Goal: Task Accomplishment & Management: Complete application form

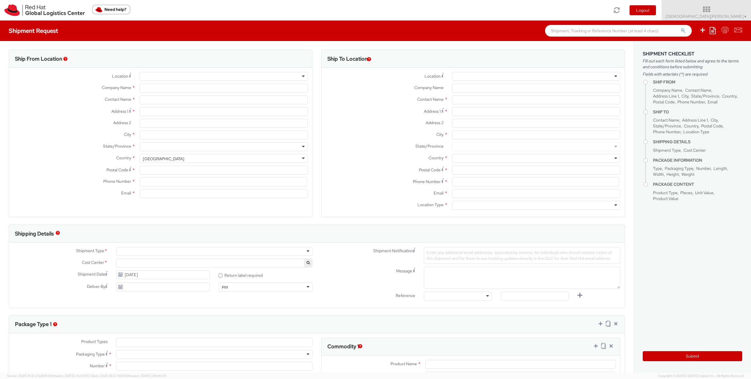
select select
select select "857"
type input "Red Hat GmbH"
type input "[DEMOGRAPHIC_DATA][PERSON_NAME]"
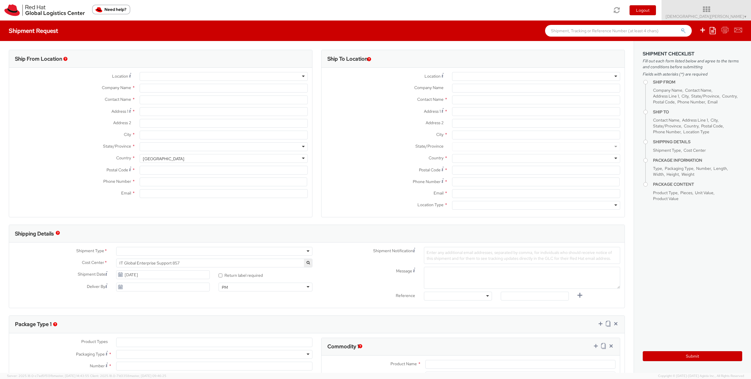
type input "[PERSON_NAME]-Ring 12"
type input "Technopark II"
type input "[GEOGRAPHIC_DATA]"
type input "85630"
type input "4989205071060"
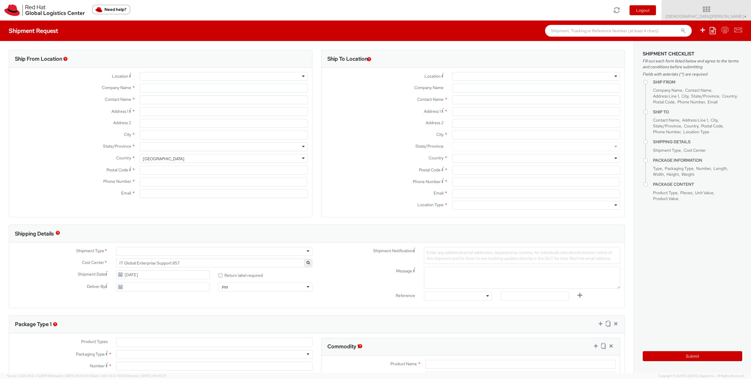
type input "[EMAIL_ADDRESS][DOMAIN_NAME]"
select select "CM"
select select "KGS"
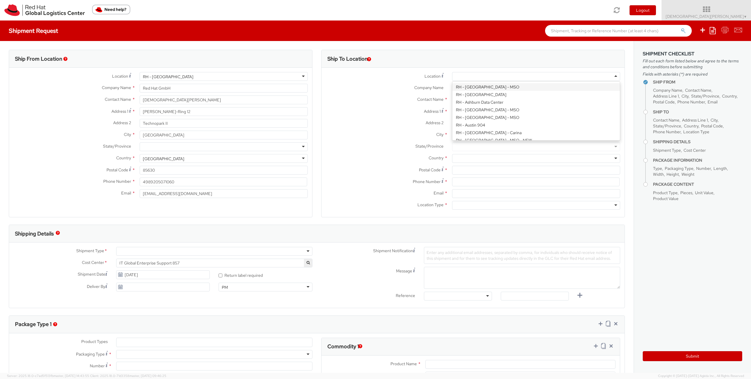
click at [470, 77] on div at bounding box center [536, 76] width 168 height 9
type input "Red Hat Czech s.r.o."
type input "Purkynova 665/115"
type input "[GEOGRAPHIC_DATA]"
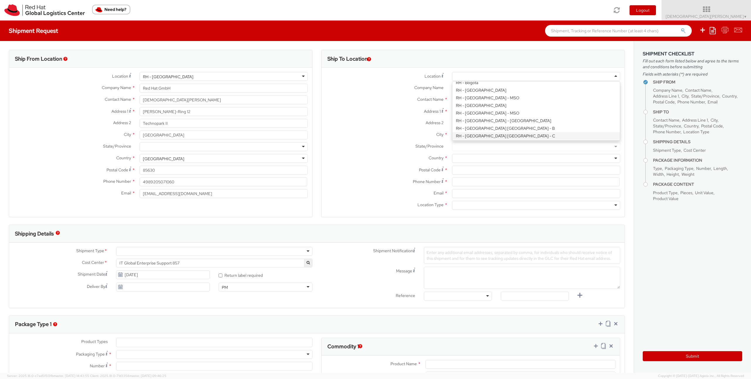
type input "621 00"
type input "420 532 294 555"
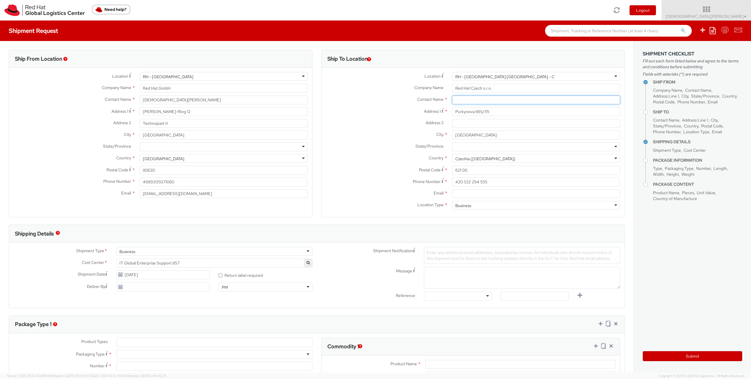
click at [470, 104] on input "text" at bounding box center [536, 100] width 168 height 9
type input "I"
type input "Ondrej Malac"
click at [385, 133] on label "City *" at bounding box center [384, 135] width 126 height 8
click at [452, 133] on input "[GEOGRAPHIC_DATA]" at bounding box center [536, 135] width 168 height 9
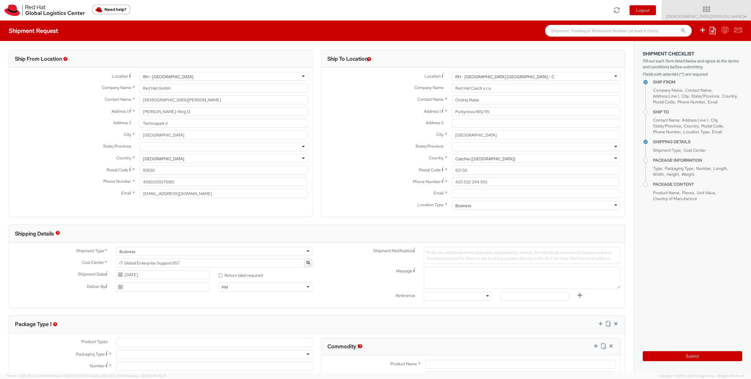
click at [371, 128] on div "Address 2 *" at bounding box center [472, 125] width 303 height 12
click at [452, 192] on input "Email *" at bounding box center [536, 193] width 168 height 9
type input "omalac@redhat.com"
click at [364, 153] on div "State/Province * CZ-52 CZ-78 CZ-79 CZ-80 CZ-81 CZ-82 CZ-83 CZ-84 CZ-85 CZ-86 CZ…" at bounding box center [472, 148] width 303 height 12
click at [255, 264] on span "IT Global Enterprise Support 857" at bounding box center [214, 263] width 190 height 5
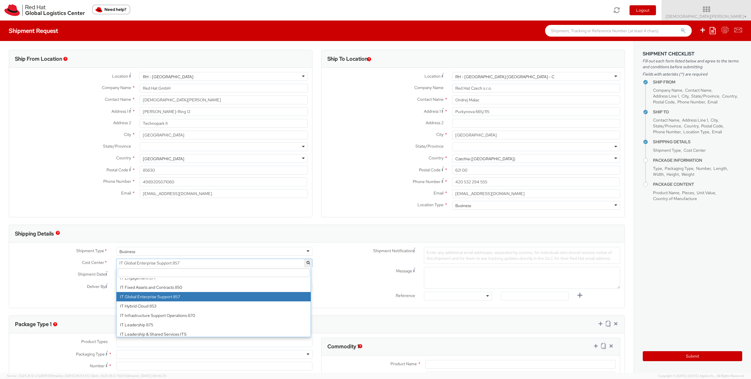
scroll to position [3471, 0]
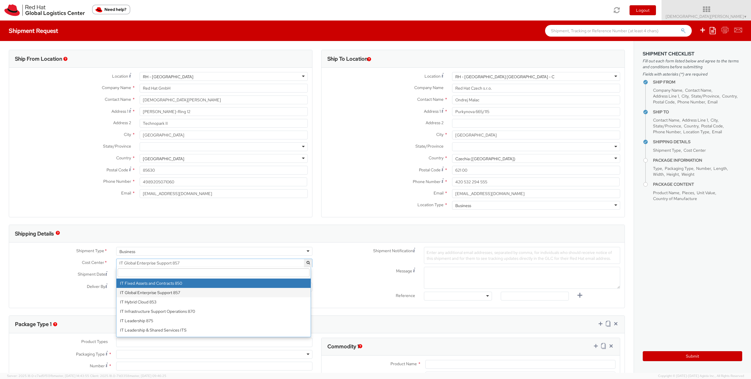
select select "850"
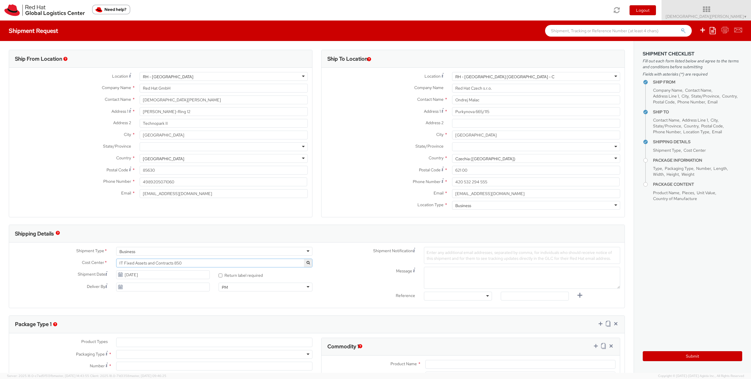
click at [340, 281] on div "Message" at bounding box center [471, 278] width 308 height 22
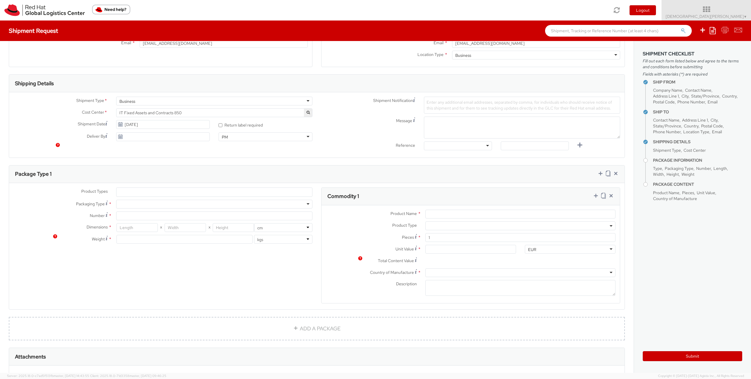
scroll to position [161, 0]
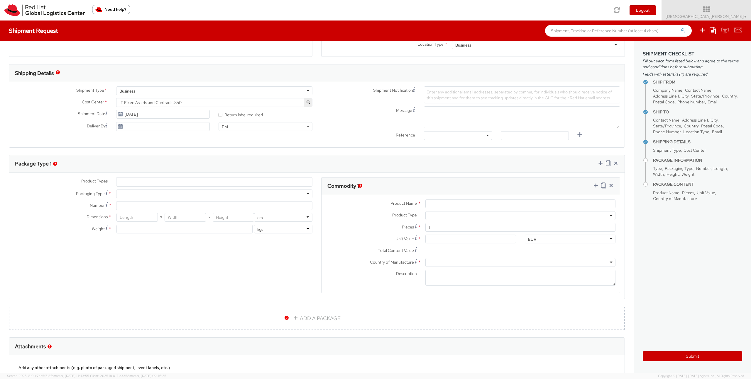
click at [139, 197] on div at bounding box center [214, 194] width 196 height 9
click at [129, 208] on input "Number *" at bounding box center [214, 205] width 196 height 9
type input "1"
click at [139, 219] on input "number" at bounding box center [136, 217] width 41 height 9
type input "35"
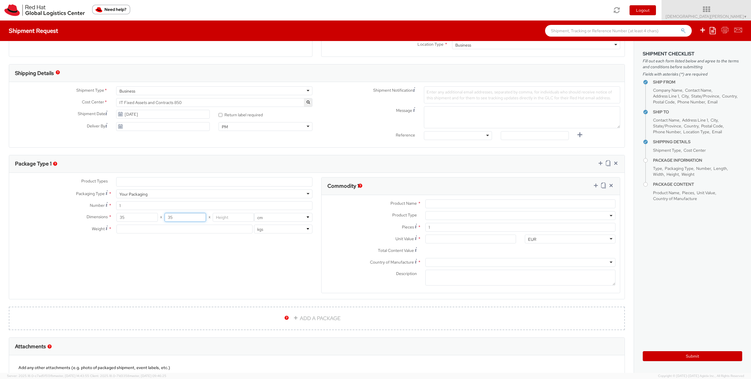
type input "35"
type input "10"
click at [151, 226] on input "number" at bounding box center [184, 229] width 136 height 9
type input "2"
click at [128, 261] on div "Product Types * Documents Docking Station Laptop Monitor Other Hardware Server …" at bounding box center [316, 239] width 615 height 124
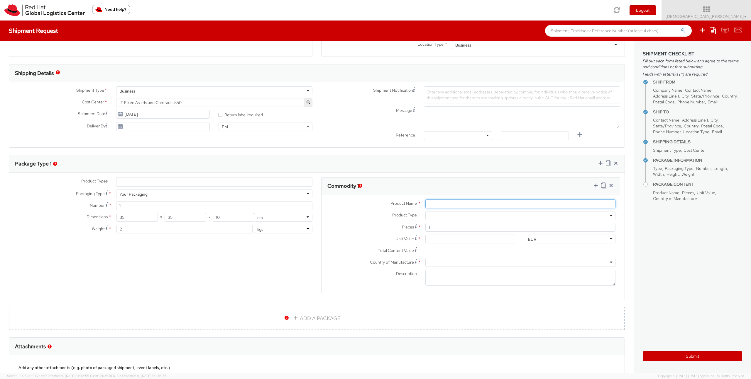
click at [452, 206] on input "Product Name *" at bounding box center [520, 204] width 190 height 9
click at [611, 205] on div at bounding box center [520, 204] width 199 height 9
click at [541, 202] on input "Product Name *" at bounding box center [520, 204] width 190 height 9
type input "Apple MacBook"
click at [439, 216] on span at bounding box center [520, 215] width 190 height 9
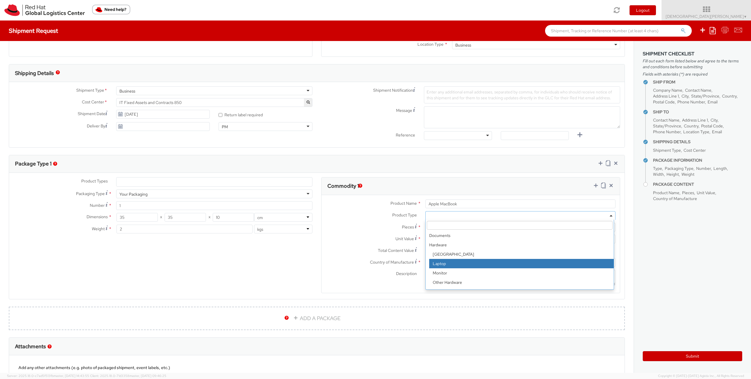
select select "LAPTOP"
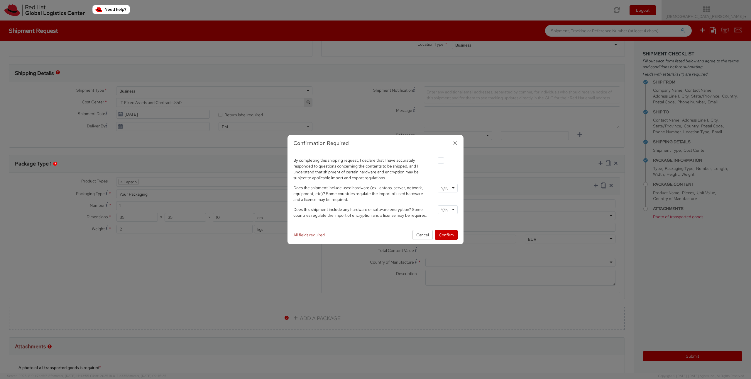
click at [442, 162] on label at bounding box center [440, 160] width 6 height 6
click at [436, 162] on input "checkbox" at bounding box center [434, 161] width 4 height 4
checkbox input "true"
click at [454, 191] on div at bounding box center [447, 188] width 20 height 9
click at [449, 208] on input "select-one" at bounding box center [445, 210] width 9 height 6
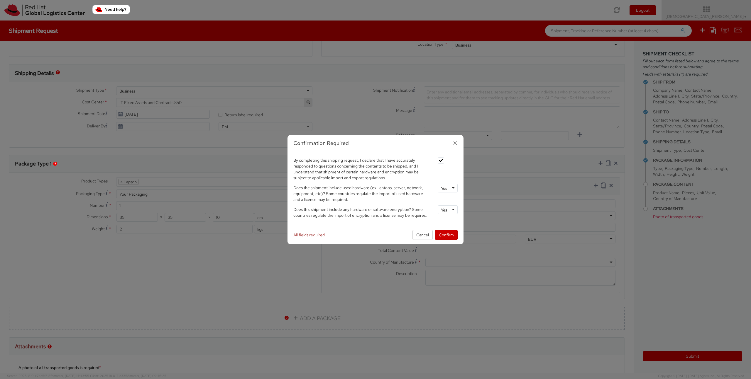
click at [447, 221] on div "By completing this shipping request, I declare that I have accurately responded…" at bounding box center [375, 189] width 176 height 74
click at [448, 237] on button "Confirm" at bounding box center [446, 235] width 23 height 10
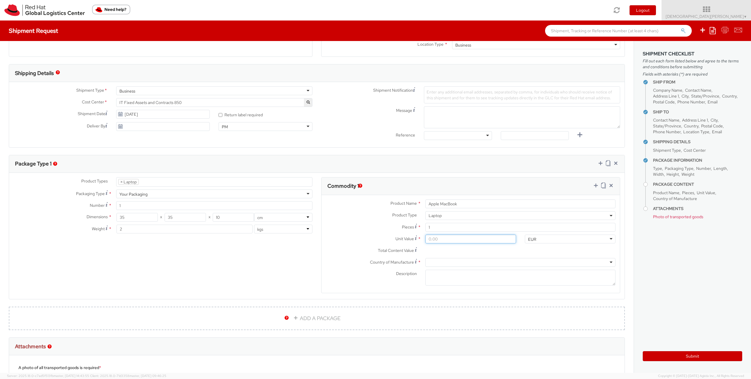
click at [464, 242] on input "Unit Value *" at bounding box center [470, 239] width 91 height 9
type input "5.00"
type input "50.00"
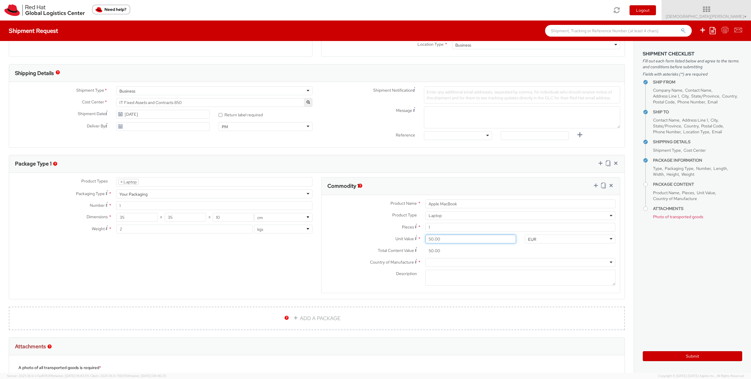
type input "500.00"
click at [451, 263] on div at bounding box center [520, 262] width 190 height 9
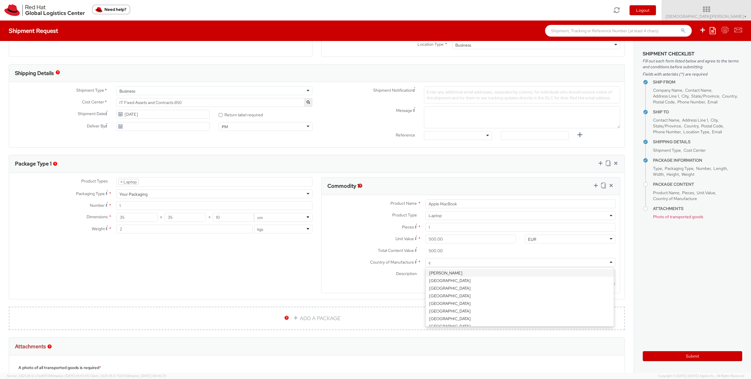
type input "ch"
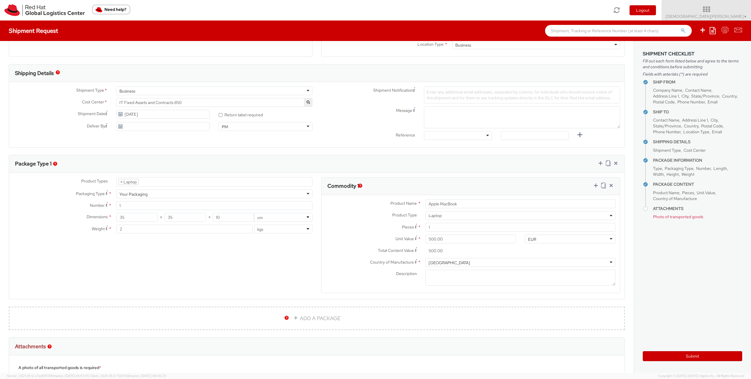
click at [255, 271] on div "Product Types * Documents Docking Station Laptop Monitor Other Hardware Server …" at bounding box center [316, 239] width 615 height 124
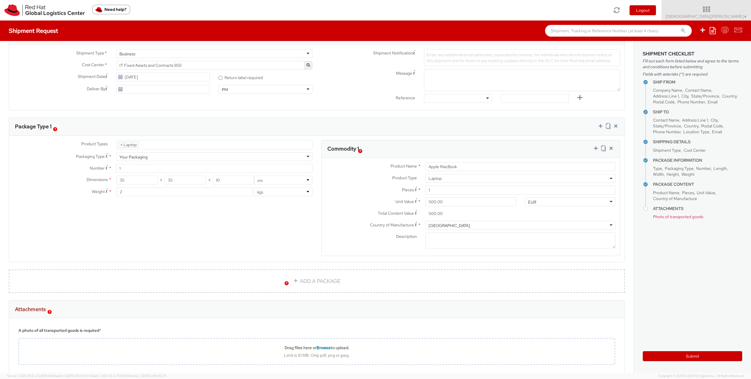
scroll to position [198, 0]
click at [674, 354] on button "Submit" at bounding box center [691, 357] width 99 height 10
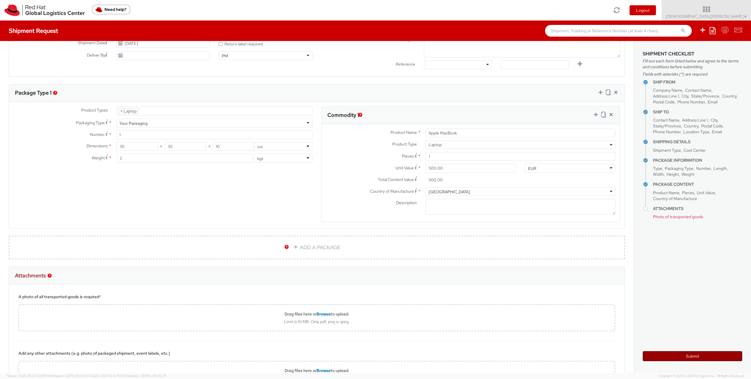
scroll to position [287, 0]
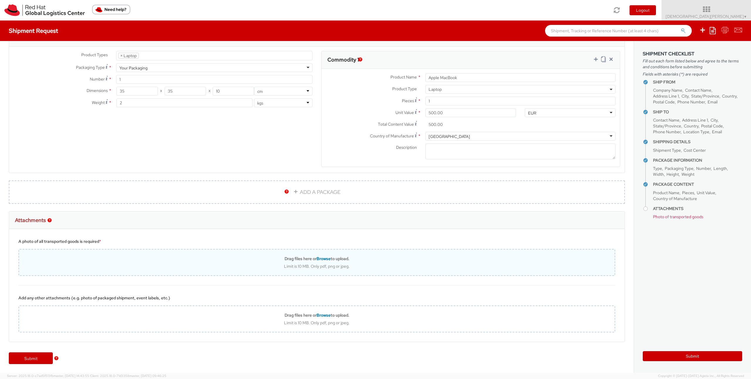
click at [319, 257] on span "Browse" at bounding box center [323, 258] width 14 height 5
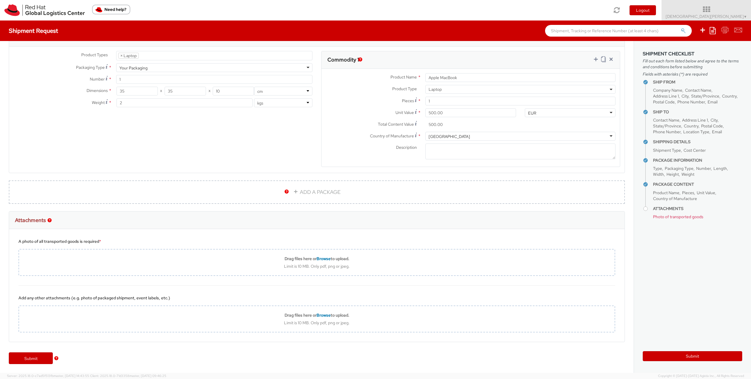
type input "C:\fakepath\1000000096.jpg"
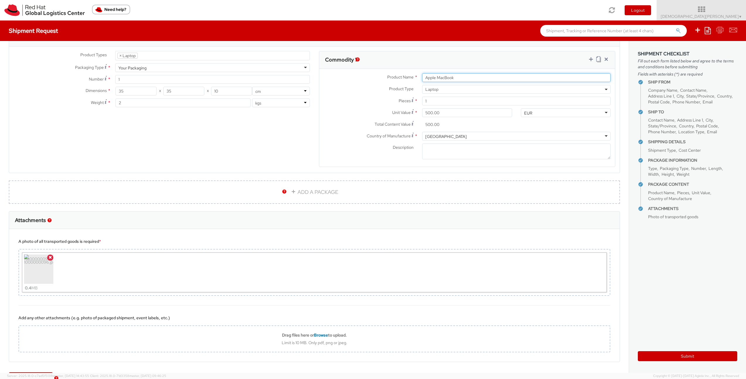
click at [474, 77] on input "Apple MacBook" at bounding box center [516, 77] width 189 height 9
type input "Apple MacBook Pro"
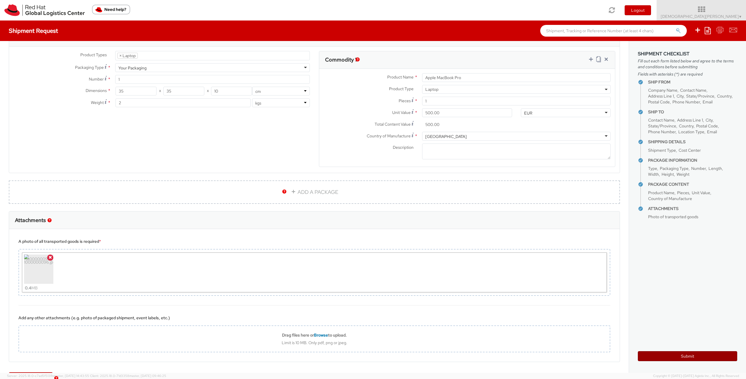
click at [678, 358] on button "Submit" at bounding box center [687, 357] width 99 height 10
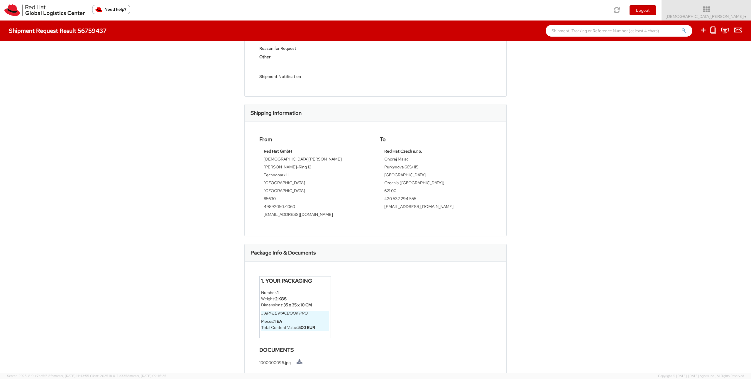
scroll to position [101, 0]
drag, startPoint x: 309, startPoint y: 280, endPoint x: 256, endPoint y: 279, distance: 53.4
click at [256, 279] on div "1. Your Packaging Number: 1 Weight: 2 KGS Dimensions: 35 x 35 x 10 CM 1. Apple …" at bounding box center [295, 307] width 80 height 62
click at [574, 200] on div "Shipment 56759437 Request Information Because you answered yes to one of the re…" at bounding box center [375, 207] width 751 height 332
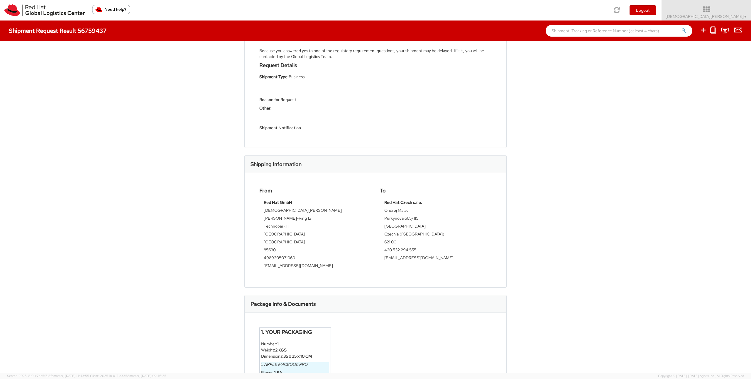
scroll to position [0, 0]
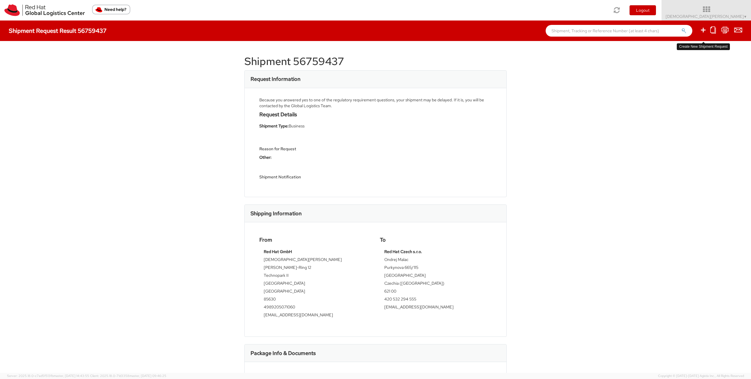
click at [703, 31] on icon at bounding box center [702, 29] width 7 height 7
select select
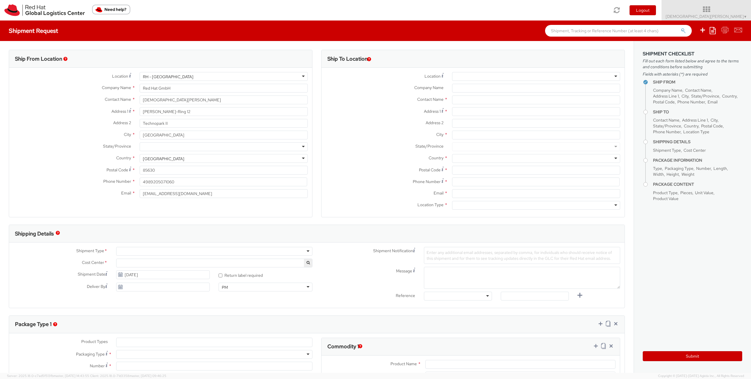
select select "857"
click at [472, 78] on div at bounding box center [536, 76] width 168 height 9
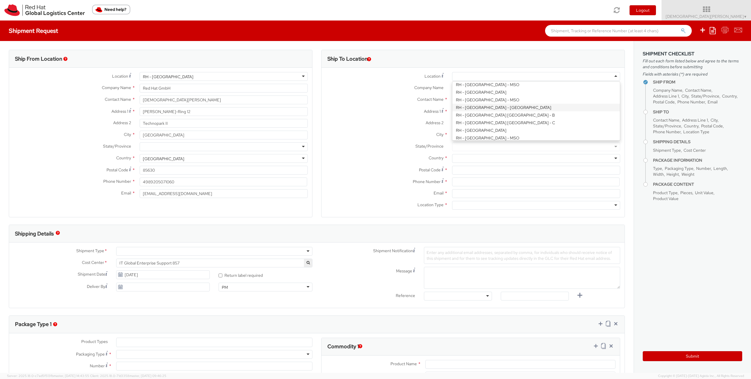
scroll to position [148, 0]
type input "Red Hat Czech s.r.o."
type input "Purkynova 647/111"
type input "[GEOGRAPHIC_DATA]"
type input "621 00"
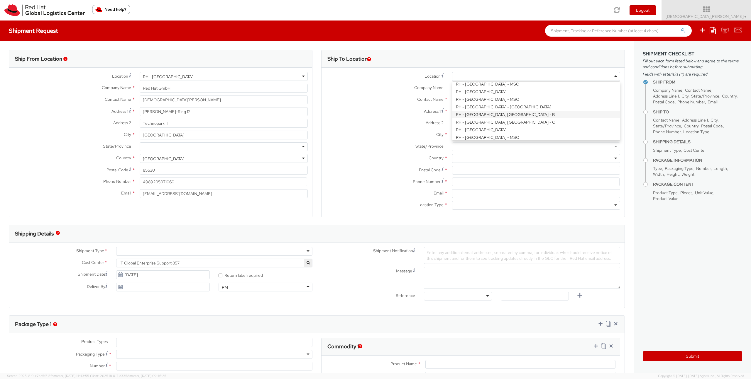
type input "420 532 294 555"
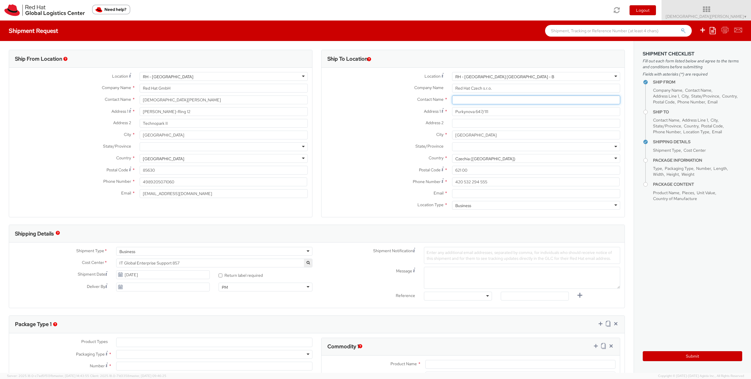
click at [472, 100] on input "text" at bounding box center [536, 100] width 168 height 9
paste input "Red Hat IT - Endpoint Systems"
type input "Red Hat IT - Endpoint Systems"
click at [374, 113] on label "Address 1 *" at bounding box center [384, 111] width 126 height 8
click at [452, 113] on input "Purkynova 647/111" at bounding box center [536, 111] width 168 height 9
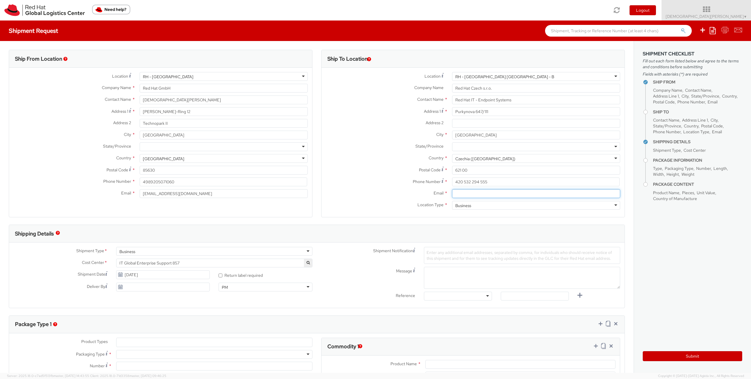
click at [463, 195] on input "Email *" at bounding box center [536, 193] width 168 height 9
paste input "[EMAIL_ADDRESS][DOMAIN_NAME]"
type input "[EMAIL_ADDRESS][DOMAIN_NAME]"
click at [412, 166] on label "Postal Code *" at bounding box center [384, 170] width 126 height 8
click at [452, 166] on input "621 00" at bounding box center [536, 170] width 168 height 9
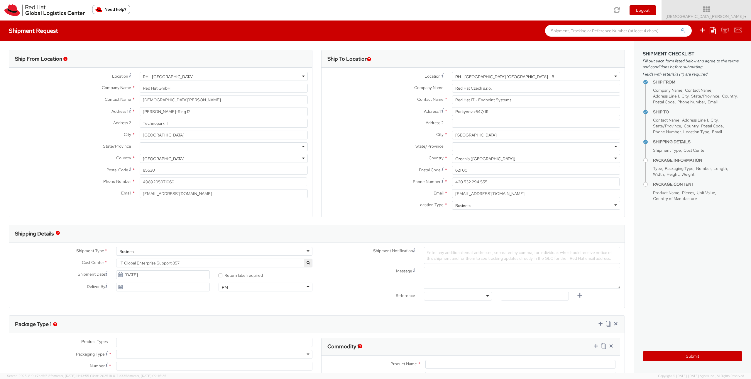
click at [183, 264] on span "IT Global Enterprise Support 857" at bounding box center [214, 263] width 190 height 5
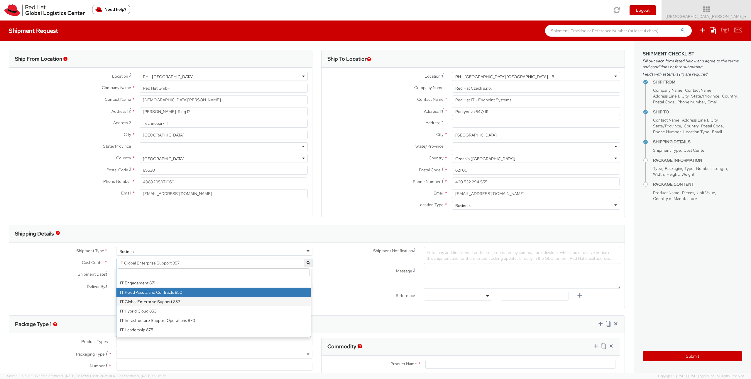
select select "850"
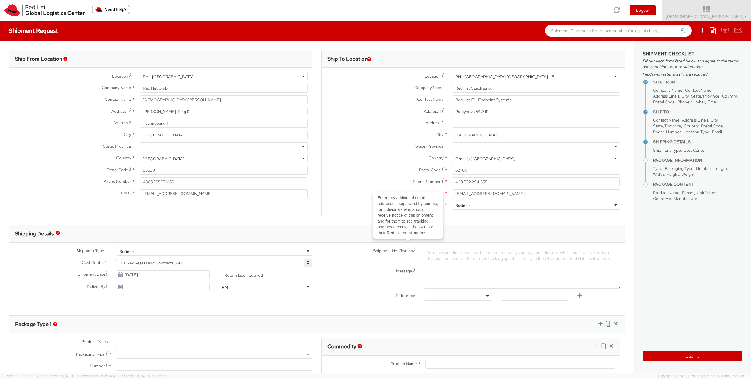
click at [338, 178] on label "Phone Number *" at bounding box center [384, 182] width 126 height 8
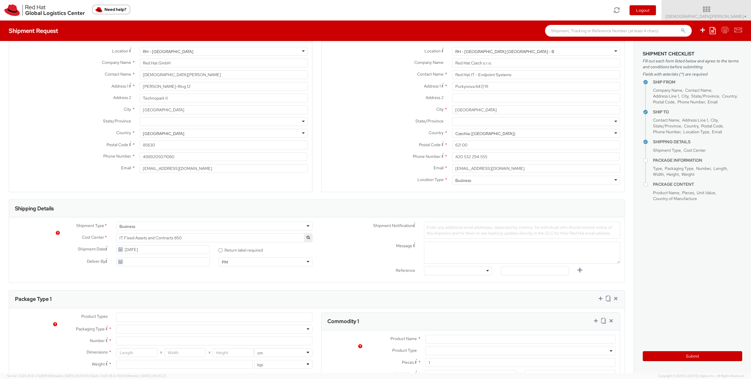
scroll to position [0, 0]
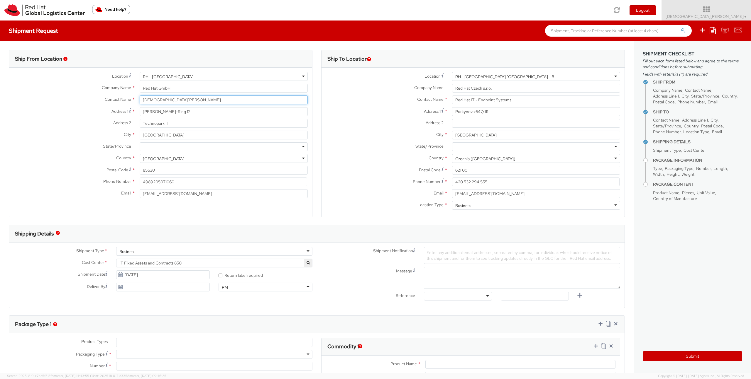
drag, startPoint x: 186, startPoint y: 102, endPoint x: 58, endPoint y: 95, distance: 128.0
click at [66, 96] on div "Contact Name * Christian Scheiffele" at bounding box center [160, 100] width 303 height 9
type input "Ingrid Schaller"
click at [177, 111] on strong "Ingrid Schaller" at bounding box center [179, 110] width 34 height 5
type input "Red Hat"
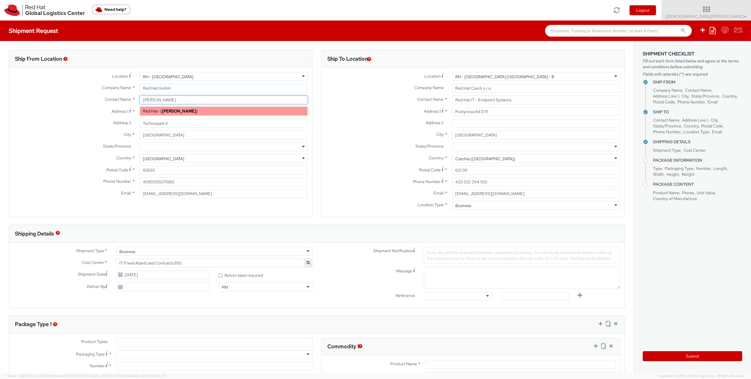
type input "schaller@redhat.com"
select select
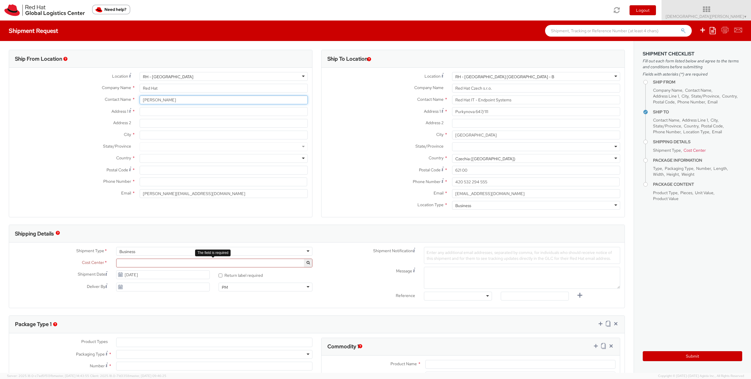
type input "Ingrid Schaller"
click at [374, 131] on label "City *" at bounding box center [384, 135] width 126 height 8
click at [452, 131] on input "[GEOGRAPHIC_DATA]" at bounding box center [536, 135] width 168 height 9
click at [160, 111] on input "Address 1 *" at bounding box center [224, 111] width 168 height 9
click at [354, 102] on label "Contact Name *" at bounding box center [384, 100] width 126 height 8
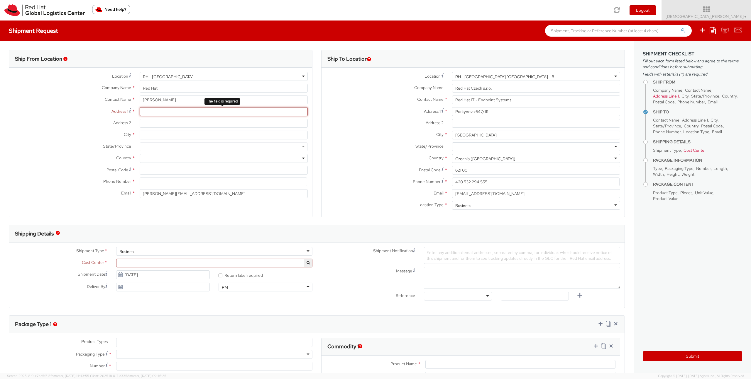
click at [162, 110] on input "Address 1 *" at bounding box center [224, 111] width 168 height 9
paste input "[PERSON_NAME]-Ring 12"
type input "[PERSON_NAME]-Ring 12"
click at [357, 106] on div "Contact Name * Red Hat IT - Endpoint Systems" at bounding box center [472, 102] width 303 height 12
click at [158, 139] on input "City *" at bounding box center [224, 135] width 168 height 9
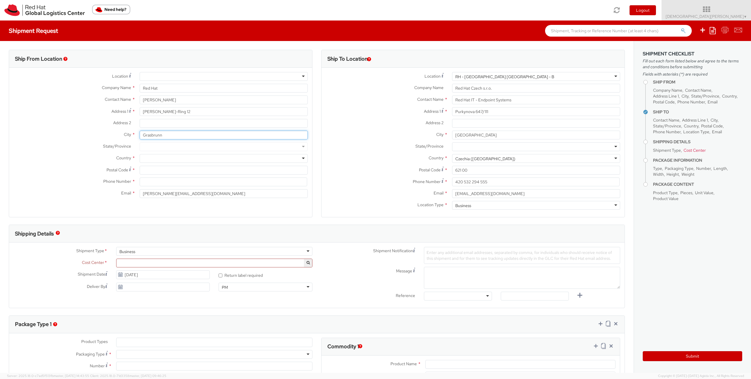
type input "Grasbrunn"
click at [386, 128] on div "Address 2 *" at bounding box center [472, 125] width 303 height 12
click at [287, 160] on div at bounding box center [224, 158] width 168 height 9
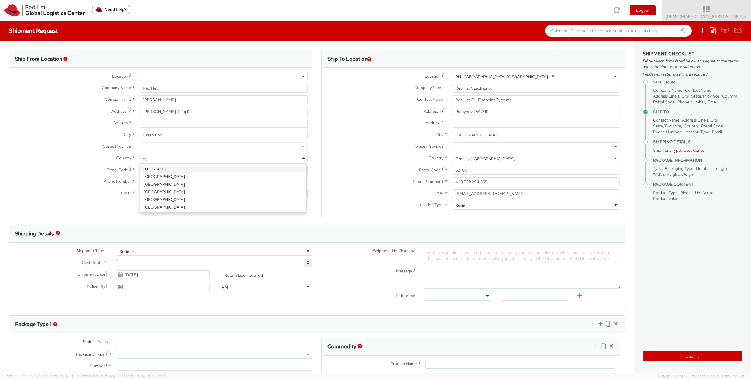
type input "ger"
click at [348, 150] on label "State/Province *" at bounding box center [384, 146] width 126 height 8
click at [156, 173] on input "Postal Code *" at bounding box center [224, 170] width 168 height 9
paste input "85630"
type input "85630"
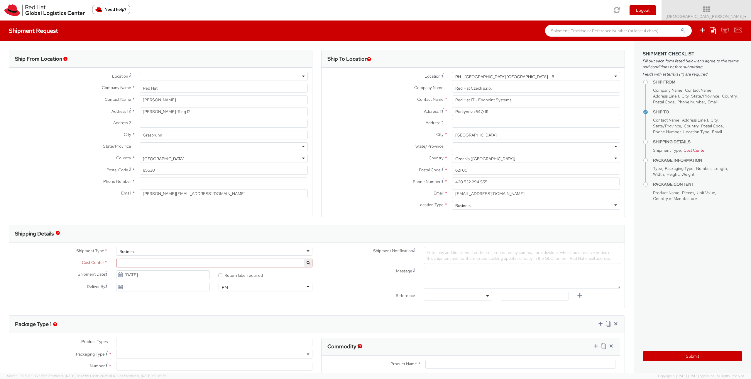
drag, startPoint x: 381, startPoint y: 145, endPoint x: 381, endPoint y: 150, distance: 4.7
click at [381, 145] on label "State/Province *" at bounding box center [384, 146] width 126 height 8
click at [156, 263] on span at bounding box center [214, 263] width 196 height 9
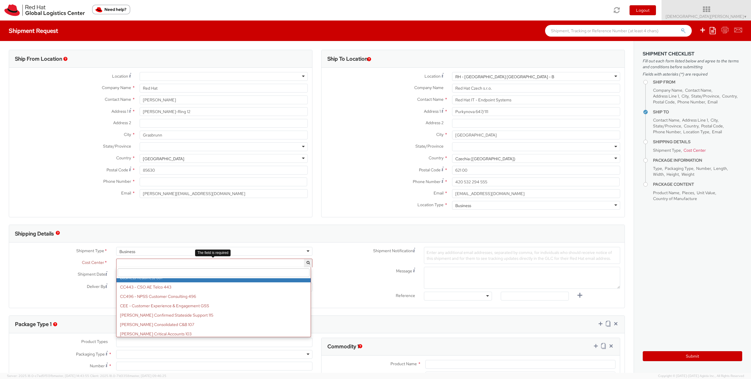
scroll to position [543, 0]
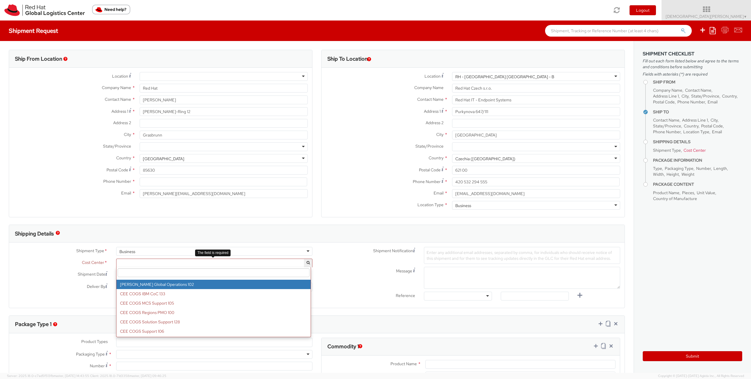
click at [143, 273] on input "search" at bounding box center [214, 273] width 192 height 9
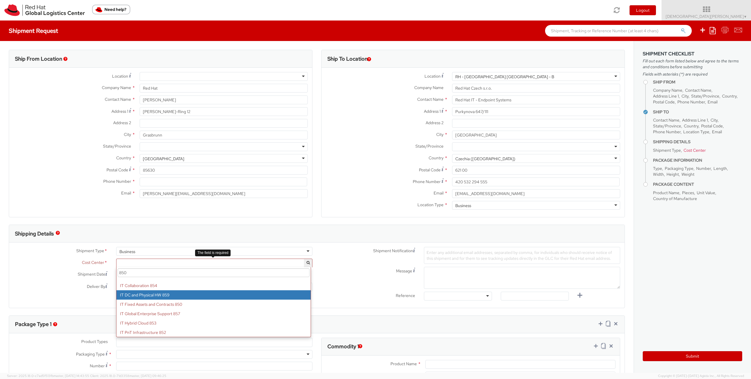
scroll to position [54, 0]
type input "850"
select select "850"
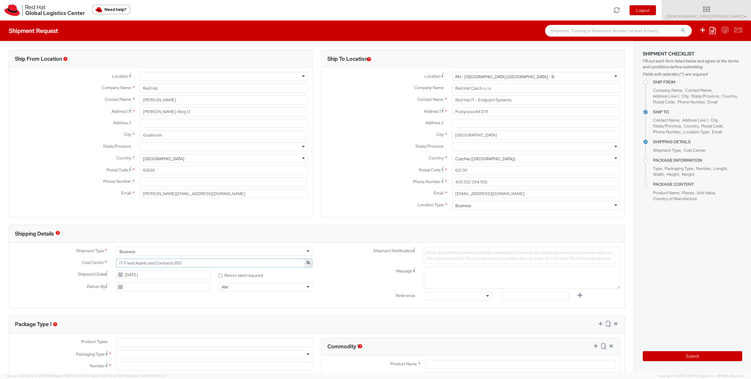
click at [341, 261] on div "Shipment Notification Enter any additional email addresses, separated by comma,…" at bounding box center [471, 255] width 308 height 17
click at [162, 183] on input at bounding box center [223, 182] width 167 height 9
paste input "+49-162-2684776"
click at [372, 149] on label "State/Province *" at bounding box center [384, 146] width 126 height 8
click at [151, 183] on input "+49-162-2684776" at bounding box center [223, 182] width 167 height 9
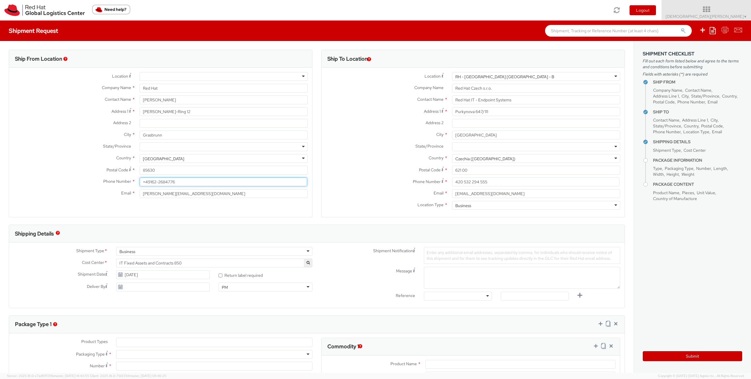
click at [157, 183] on input "+49162-2684776" at bounding box center [223, 182] width 167 height 9
type input "+491622684776"
click at [342, 154] on label "Country *" at bounding box center [384, 158] width 126 height 8
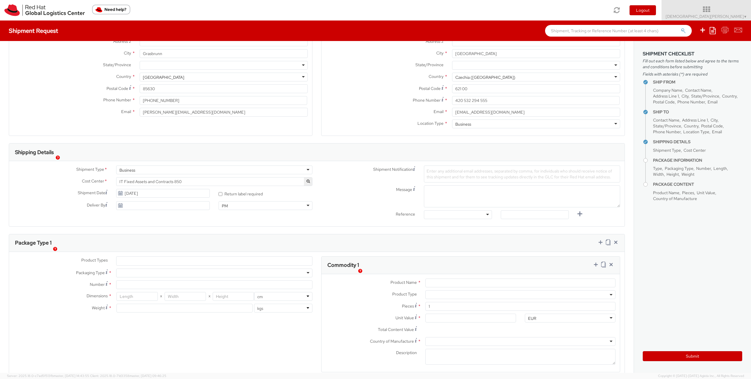
scroll to position [83, 0]
click at [140, 269] on div at bounding box center [214, 271] width 196 height 9
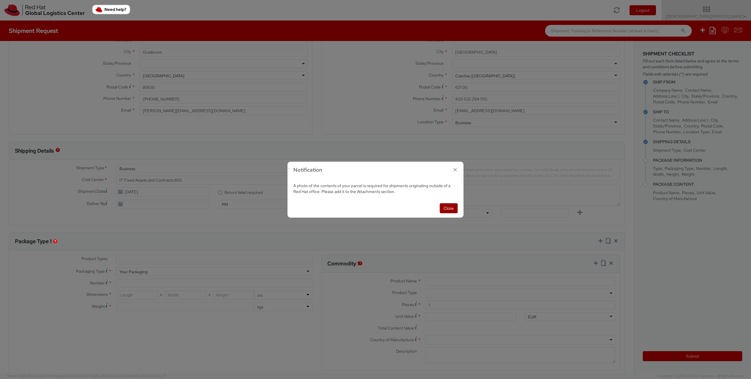
click at [448, 209] on button "Close" at bounding box center [448, 208] width 18 height 10
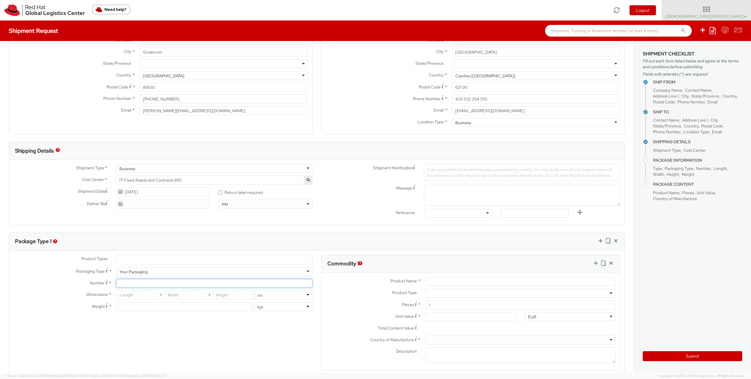
click at [140, 282] on input "Number *" at bounding box center [214, 283] width 196 height 9
type input "1"
click at [284, 249] on div "Package Type 1" at bounding box center [316, 242] width 615 height 18
click at [135, 296] on input "number" at bounding box center [136, 295] width 41 height 9
type input "26"
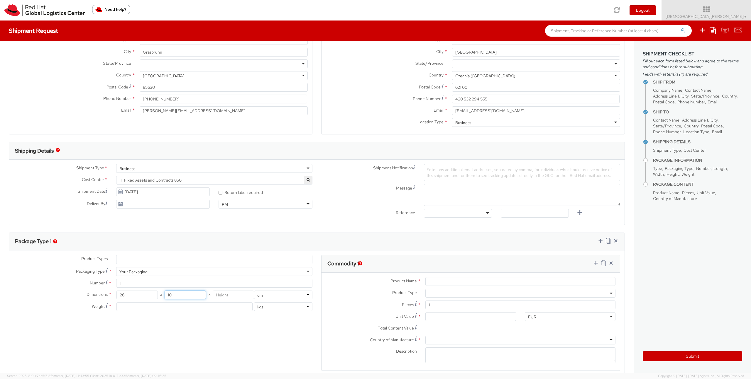
type input "10"
type input "5"
click at [133, 293] on input "26" at bounding box center [136, 295] width 41 height 9
type input "25"
click at [140, 307] on input "number" at bounding box center [184, 307] width 136 height 9
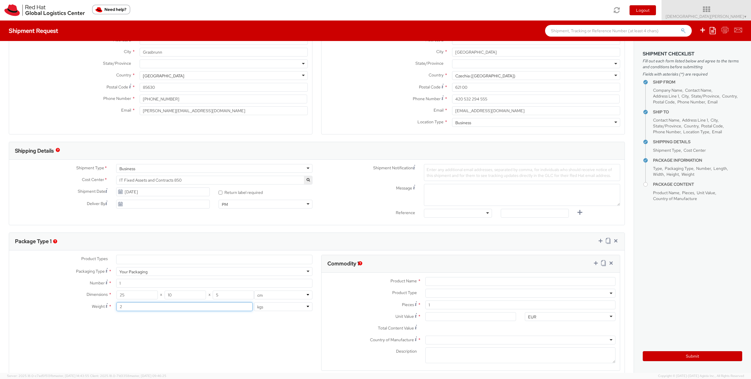
type input "2"
click at [421, 283] on div at bounding box center [520, 281] width 199 height 9
click at [447, 283] on input "Product Name *" at bounding box center [520, 281] width 190 height 9
type input "Lenovo Thunderbolt 3 Dock"
click at [445, 294] on span at bounding box center [520, 293] width 190 height 9
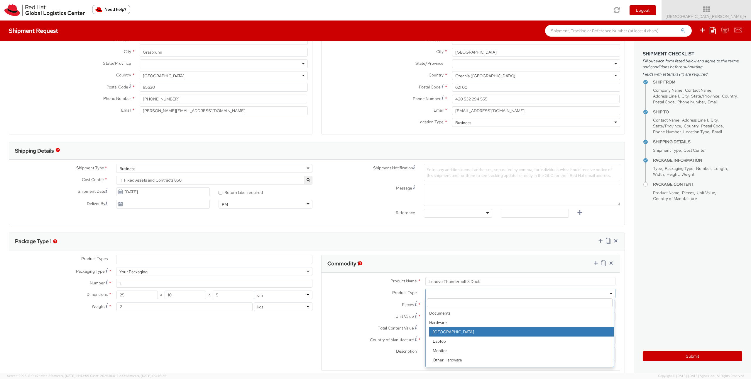
select select "DOC_STATION"
checkbox input "false"
select select "DOC_STATION"
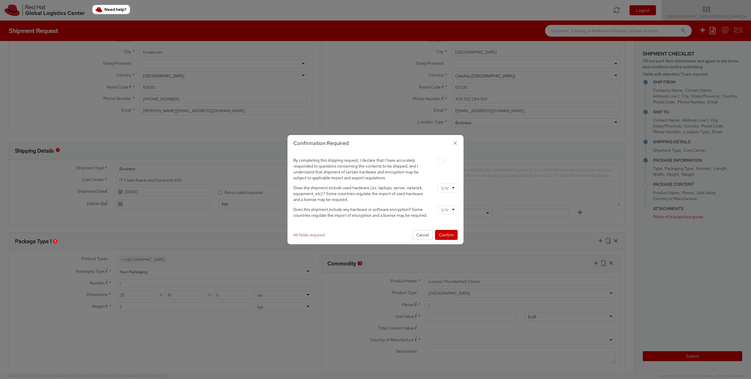
click at [439, 161] on label at bounding box center [440, 160] width 6 height 6
click at [436, 161] on input "checkbox" at bounding box center [434, 161] width 4 height 4
checkbox input "true"
click at [447, 185] on div at bounding box center [447, 188] width 20 height 9
click at [449, 190] on div "No" at bounding box center [447, 188] width 20 height 9
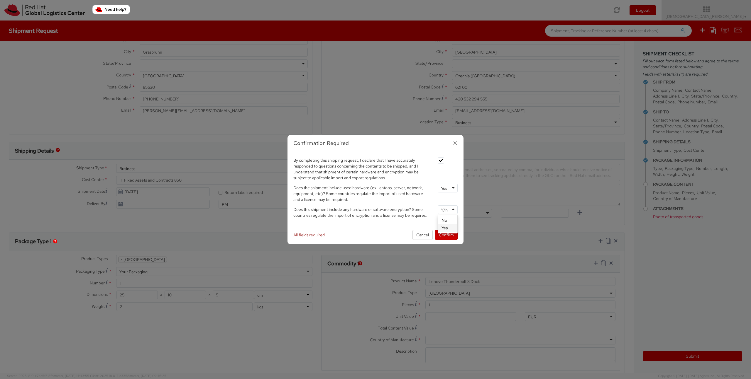
click at [446, 210] on input "select-one" at bounding box center [445, 210] width 9 height 6
click at [449, 236] on button "Confirm" at bounding box center [446, 235] width 23 height 10
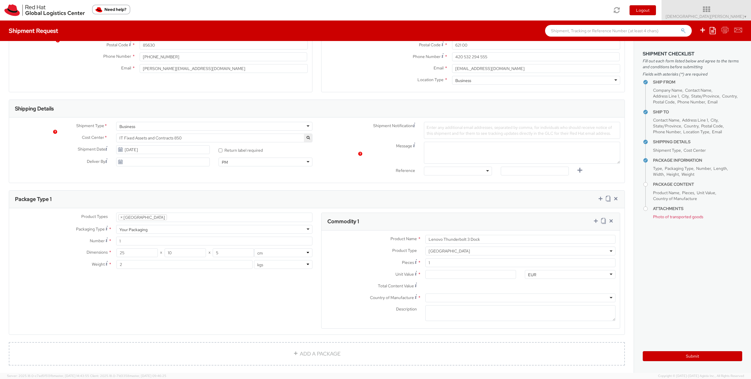
scroll to position [193, 0]
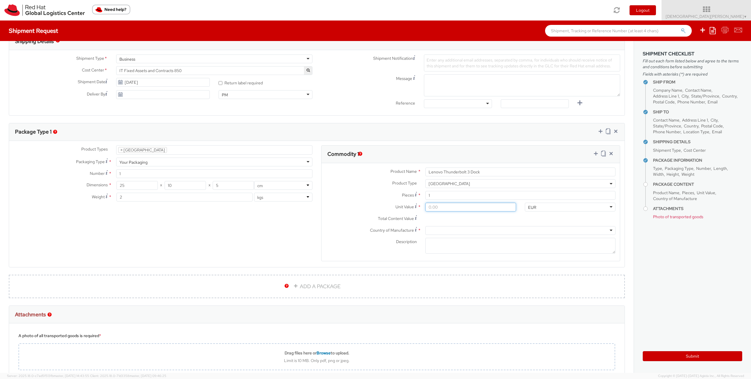
click at [445, 207] on input "Unit Value *" at bounding box center [470, 207] width 91 height 9
type input "1.00"
type input "10.00"
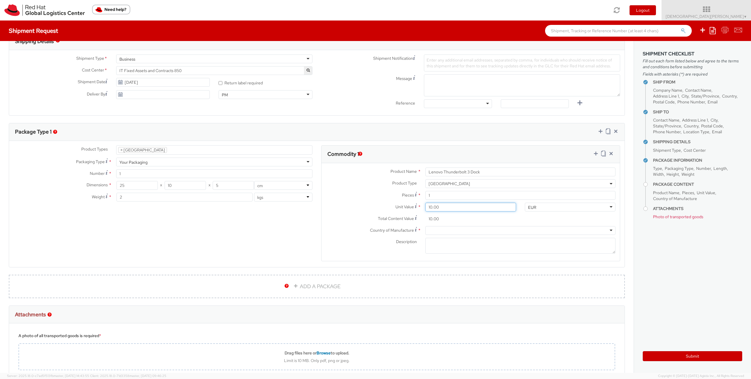
type input "100.00"
click at [441, 229] on div at bounding box center [520, 230] width 190 height 9
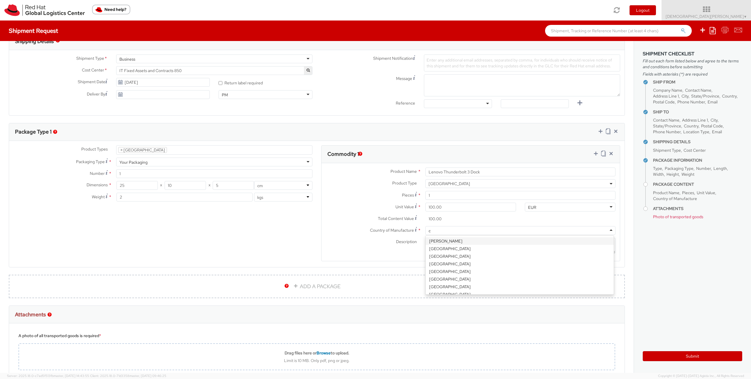
type input "ch"
click at [365, 217] on label "Total Content Value *" at bounding box center [370, 219] width 99 height 8
click at [425, 217] on input "100.00" at bounding box center [470, 219] width 91 height 9
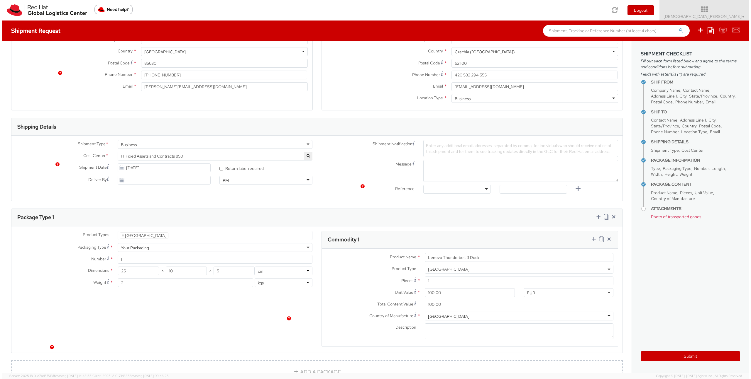
scroll to position [70, 0]
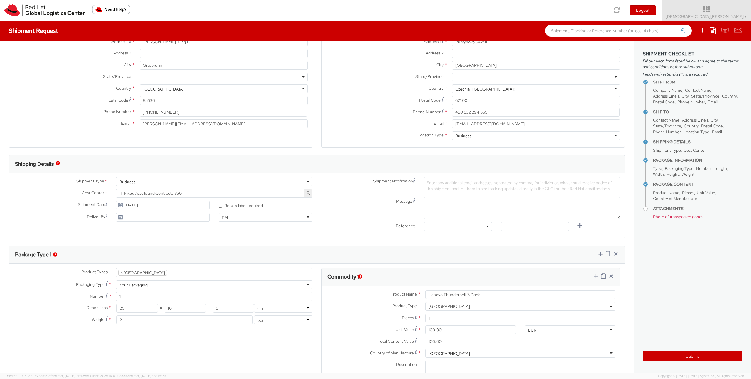
click at [475, 230] on div at bounding box center [458, 226] width 68 height 9
click at [522, 229] on input "text" at bounding box center [534, 226] width 68 height 9
paste input "RPCI0077964"
type input "RPCI0077964"
click at [409, 212] on div "Message" at bounding box center [471, 208] width 308 height 22
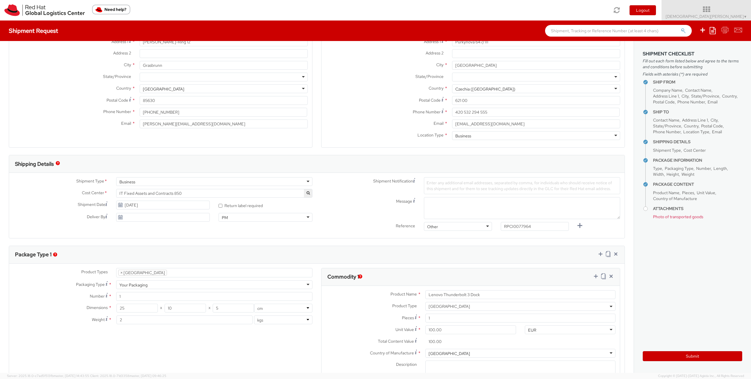
click at [445, 187] on span "Enter any additional email addresses, separated by comma, for individuals who s…" at bounding box center [518, 185] width 185 height 11
paste input "emea-eshub@redhat.com"
type input "emea-eshub@redhat.com"
click at [372, 173] on div "Shipment Type * Business Business Business Cost Center * IT Global Enterprise S…" at bounding box center [316, 205] width 615 height 65
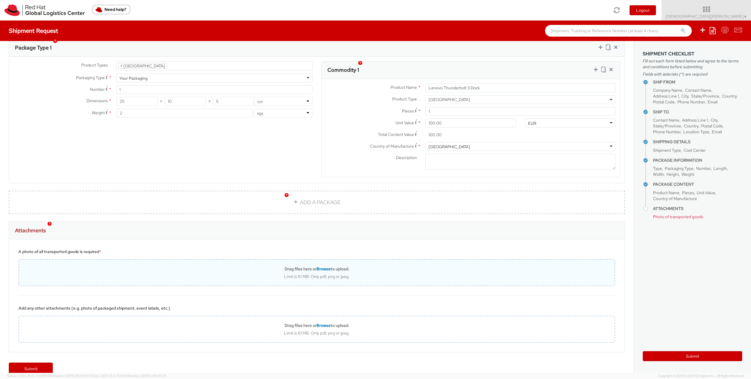
scroll to position [284, 0]
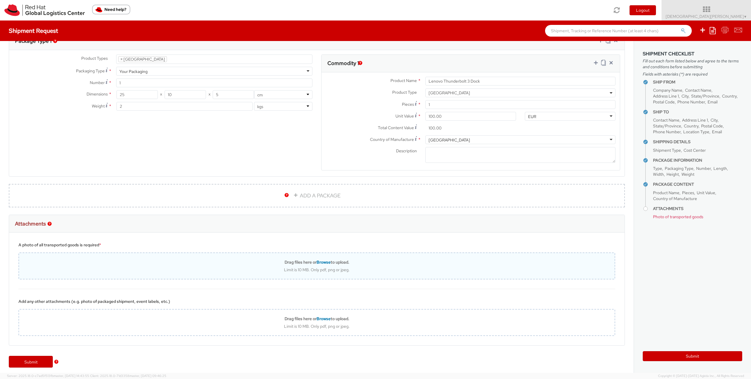
click at [321, 263] on span "Browse" at bounding box center [323, 262] width 14 height 5
type input "C:\fakepath\1000000097.jpg"
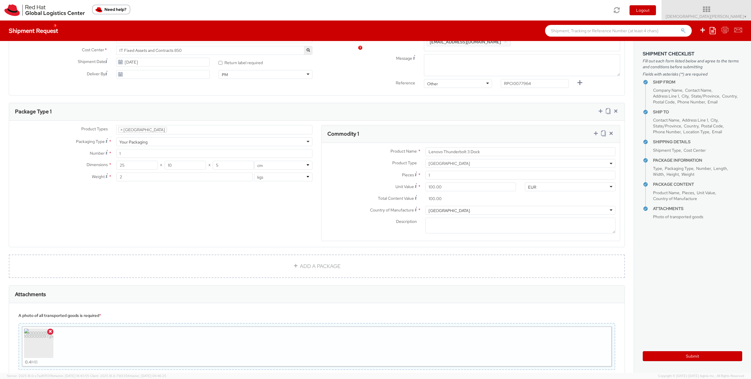
scroll to position [307, 0]
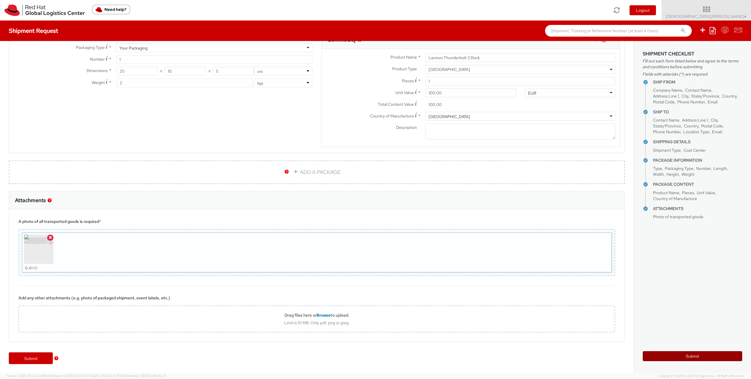
click at [684, 356] on button "Submit" at bounding box center [691, 357] width 99 height 10
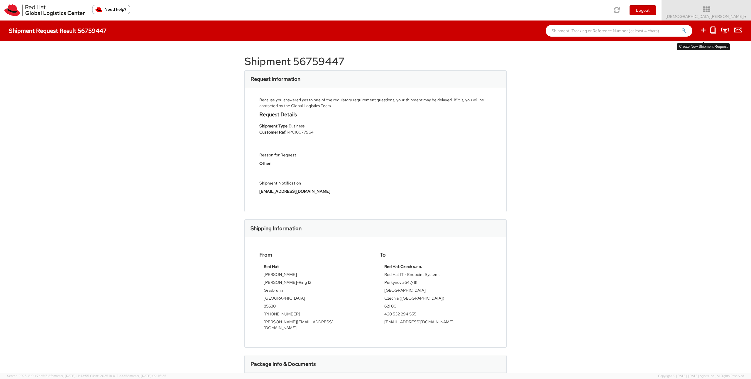
click at [702, 29] on icon at bounding box center [702, 29] width 7 height 7
select select
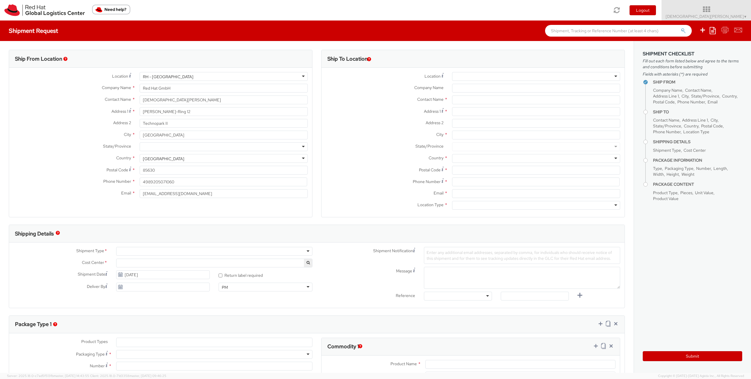
select select "857"
click at [713, 32] on icon at bounding box center [712, 30] width 6 height 7
click at [461, 44] on div "Ship From Location Location * RH - Munich RH - Munich RH - Amsterdam - MSO RH -…" at bounding box center [316, 295] width 633 height 509
click at [473, 77] on div at bounding box center [536, 76] width 168 height 9
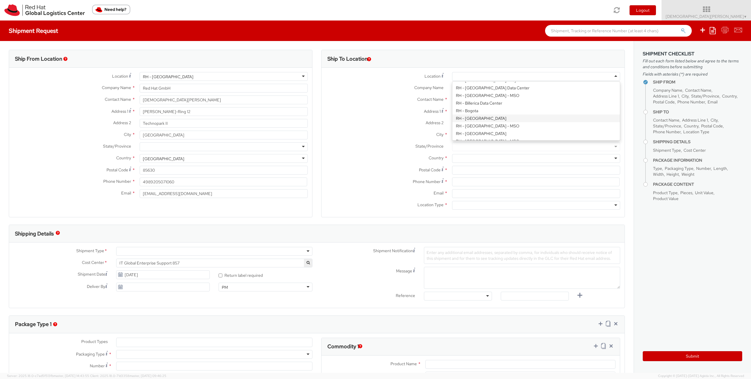
scroll to position [155, 0]
type input "Red Hat Czech s.r.o."
type input "Purkynova 647/111"
type input "[GEOGRAPHIC_DATA]"
type input "621 00"
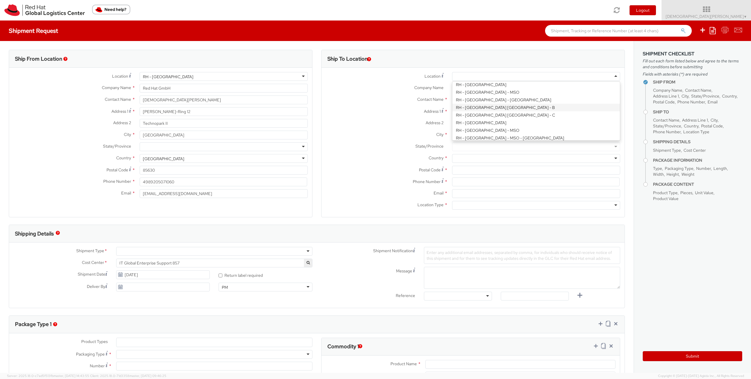
type input "420 532 294 555"
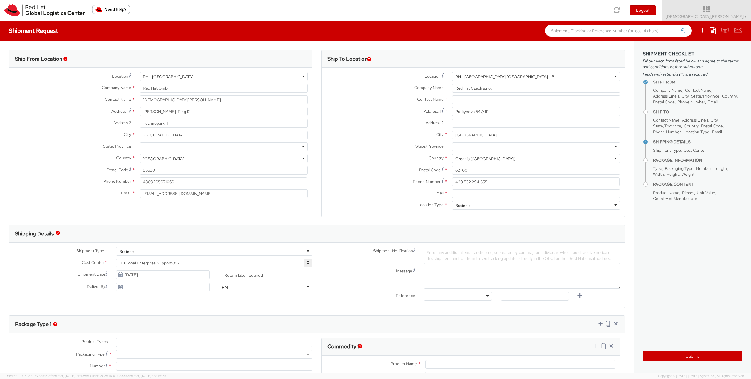
click at [357, 84] on label "Company Name *" at bounding box center [384, 88] width 126 height 8
click at [452, 84] on input "Red Hat Czech s.r.o." at bounding box center [536, 88] width 168 height 9
click at [460, 102] on input "text" at bounding box center [536, 100] width 168 height 9
paste input "Red Hat IT - Endpoint Systems"
type input "Red Hat IT - Endpoint Systems"
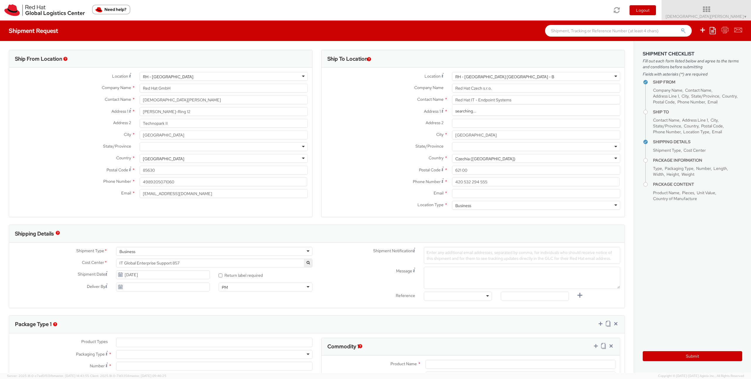
click at [387, 101] on label "Contact Name *" at bounding box center [384, 100] width 126 height 8
click at [464, 195] on input "Email *" at bounding box center [536, 193] width 168 height 9
paste input "[EMAIL_ADDRESS][DOMAIN_NAME]"
type input "[EMAIL_ADDRESS][DOMAIN_NAME]"
click at [394, 166] on label "Postal Code *" at bounding box center [384, 170] width 126 height 8
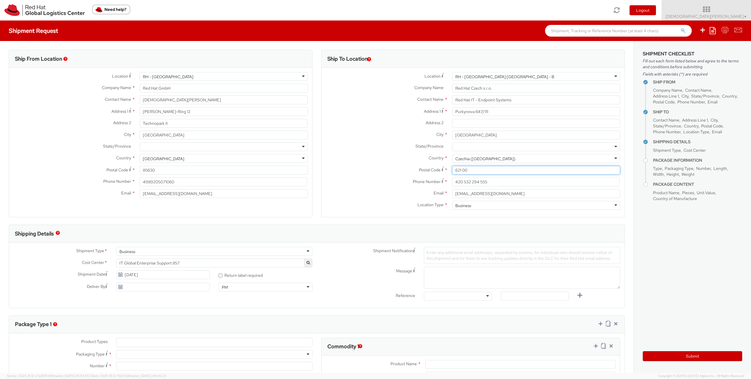
click at [452, 166] on input "621 00" at bounding box center [536, 170] width 168 height 9
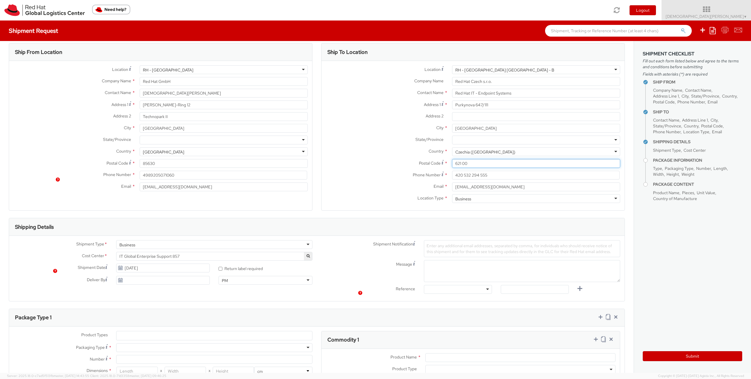
scroll to position [81, 0]
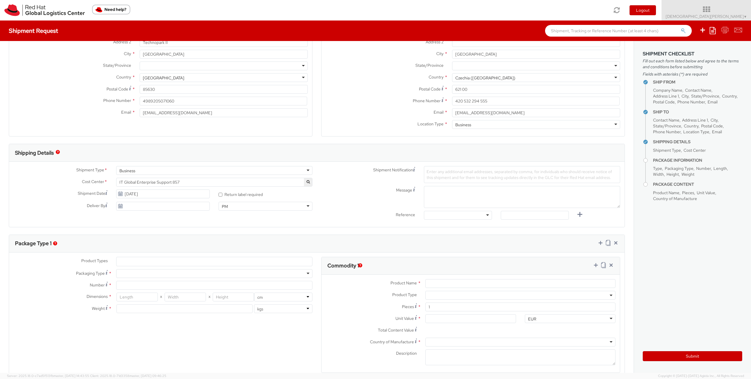
click at [274, 182] on span "IT Global Enterprise Support 857" at bounding box center [214, 182] width 190 height 5
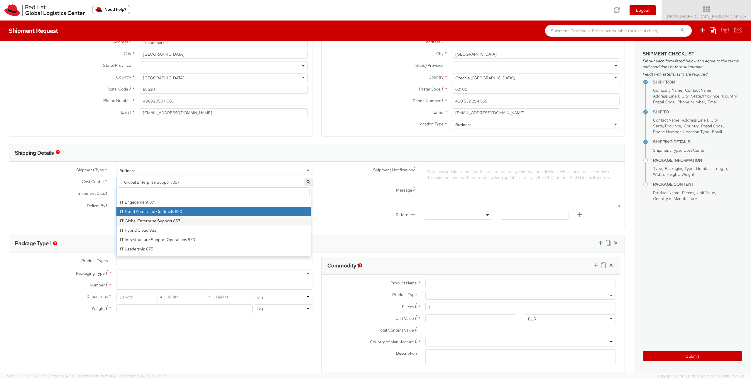
select select "850"
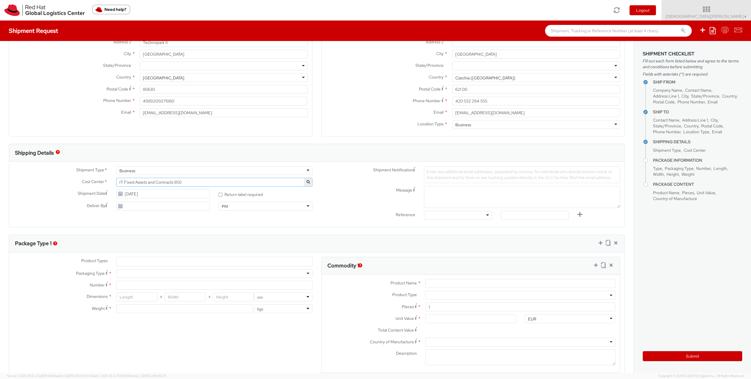
click at [377, 185] on div "Shipment Notification Enter any additional email addresses, separated by comma,…" at bounding box center [471, 176] width 308 height 20
click at [130, 275] on div at bounding box center [214, 273] width 196 height 9
click at [131, 286] on input "Number *" at bounding box center [214, 285] width 196 height 9
type input "1"
click at [125, 297] on input "number" at bounding box center [136, 297] width 41 height 9
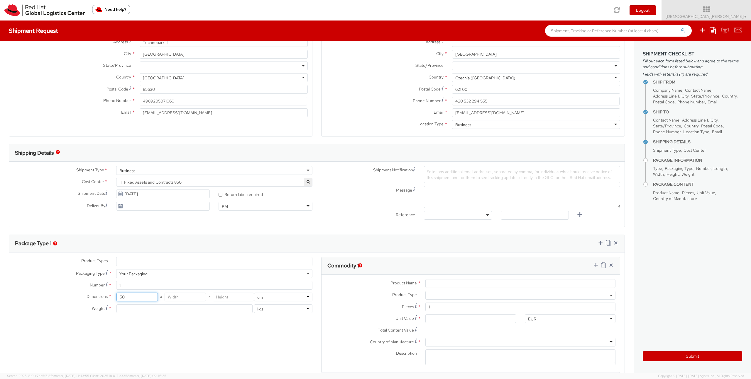
type input "50"
type input "10"
click at [63, 304] on div "Dimensions * 50 X 50 X 10 in cm Weight * lbs kgs" at bounding box center [163, 304] width 308 height 23
click at [197, 306] on input "number" at bounding box center [184, 309] width 136 height 9
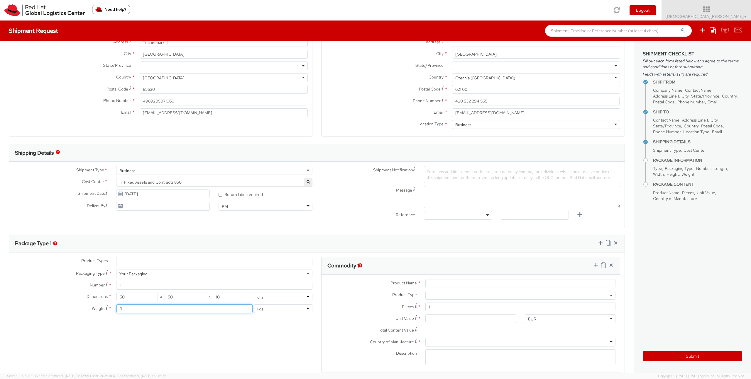
type input "3"
click at [63, 297] on label "Dimensions *" at bounding box center [60, 297] width 103 height 8
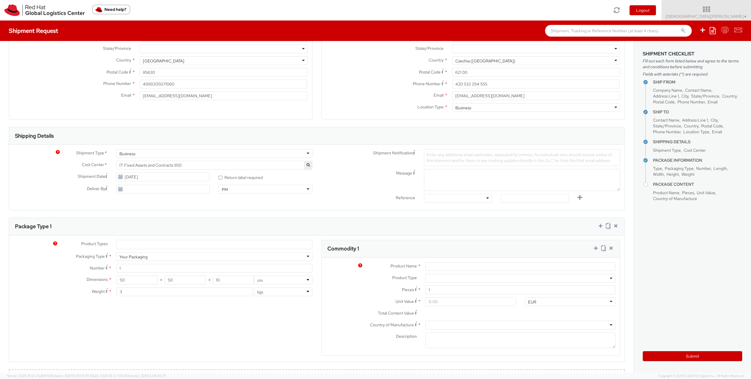
scroll to position [133, 0]
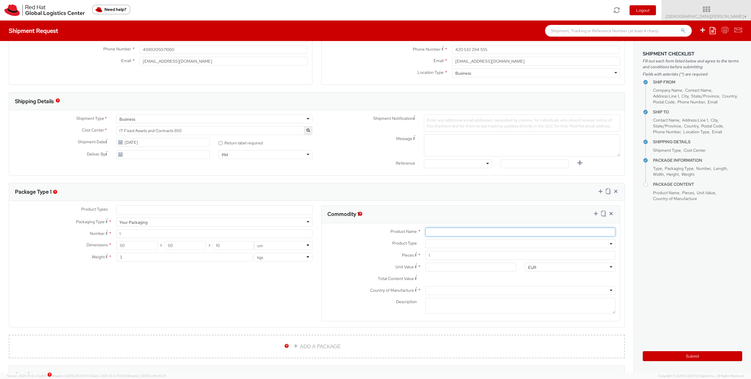
click at [448, 232] on input "Product Name *" at bounding box center [520, 232] width 190 height 9
type input "J"
type input "Apple MacBook"
click at [449, 269] on input "Unit Value *" at bounding box center [470, 267] width 91 height 9
type input "5.00"
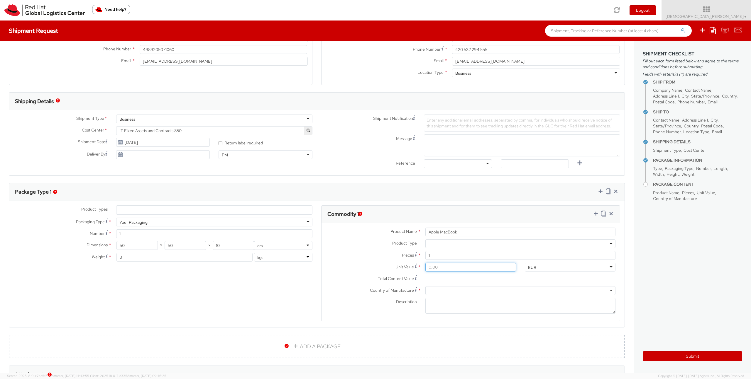
type input "5.00"
type input "50.00"
type input "500.00"
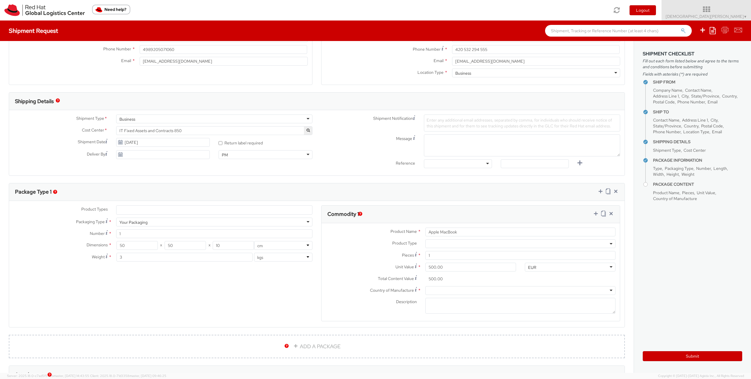
click at [362, 262] on div "Pieces * 1" at bounding box center [470, 257] width 298 height 12
click at [434, 290] on div at bounding box center [520, 290] width 190 height 9
type input "ch"
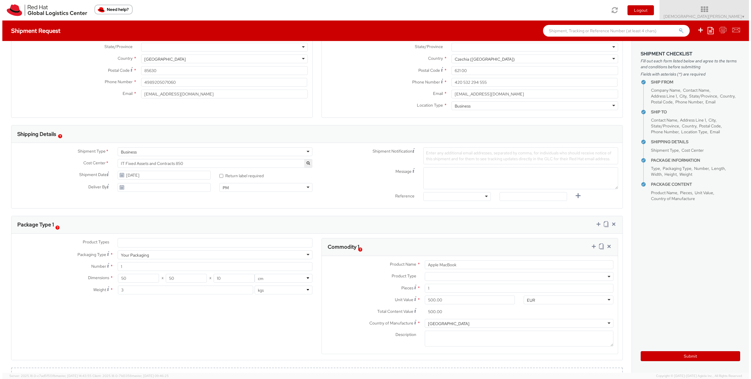
scroll to position [94, 0]
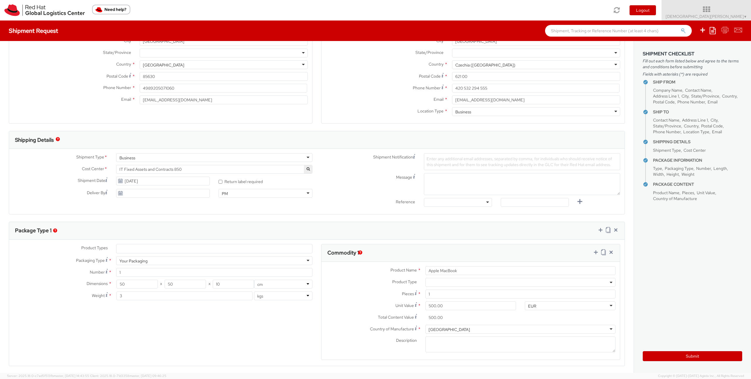
click at [473, 206] on div at bounding box center [458, 202] width 68 height 9
click at [405, 196] on div "Message" at bounding box center [471, 185] width 308 height 25
click at [711, 28] on icon at bounding box center [712, 30] width 6 height 7
click at [681, 47] on link "Create from template" at bounding box center [689, 49] width 51 height 8
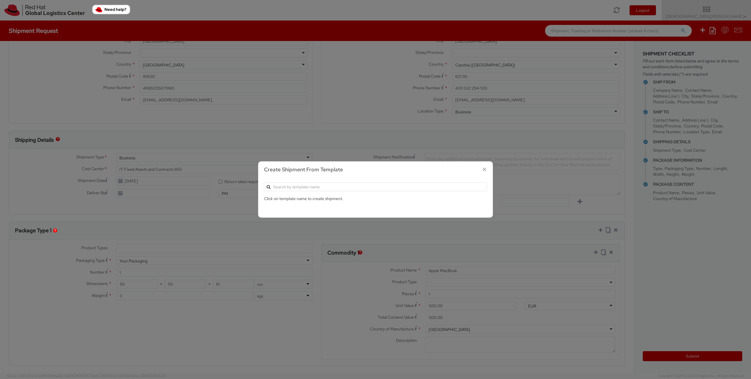
click at [483, 170] on icon "button" at bounding box center [484, 169] width 9 height 9
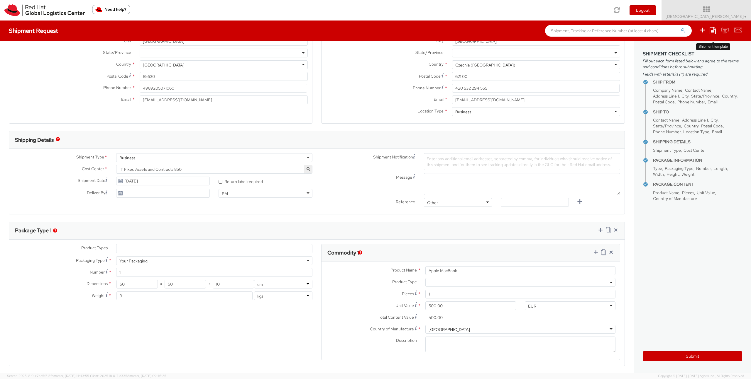
click at [712, 31] on icon at bounding box center [712, 30] width 6 height 7
click at [690, 40] on link "Save as template" at bounding box center [689, 42] width 51 height 8
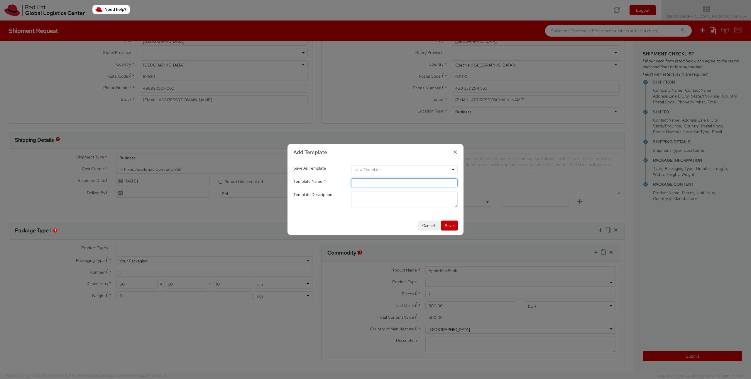
click at [384, 183] on input "Template Name *" at bounding box center [404, 183] width 106 height 9
click at [392, 170] on span "New Template" at bounding box center [404, 169] width 100 height 5
click at [380, 170] on span "New Template" at bounding box center [367, 169] width 26 height 5
click at [371, 184] on input "Template Name *" at bounding box center [404, 183] width 106 height 9
type input "Laptop Return - MacBook"
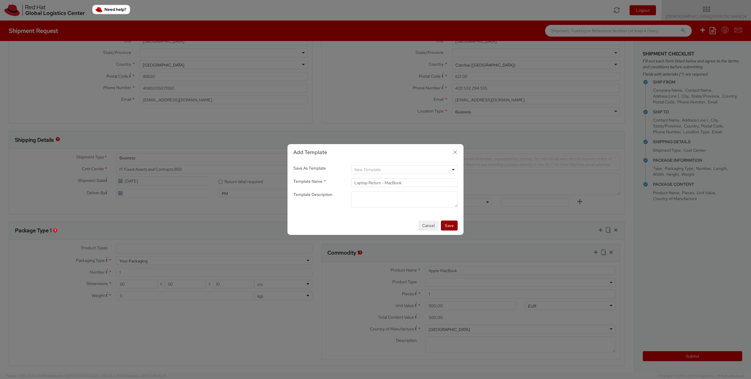
click at [452, 225] on button "Save" at bounding box center [449, 226] width 17 height 10
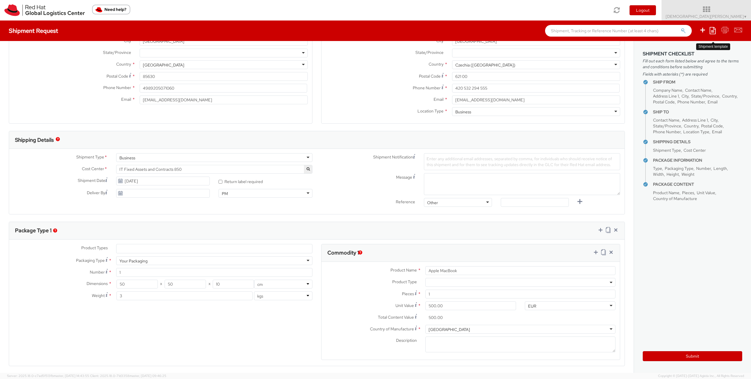
click at [711, 30] on icon at bounding box center [712, 30] width 6 height 7
click at [489, 25] on div "Shipment Request Save as template Create from template" at bounding box center [375, 31] width 751 height 21
click at [48, 11] on img at bounding box center [44, 10] width 80 height 12
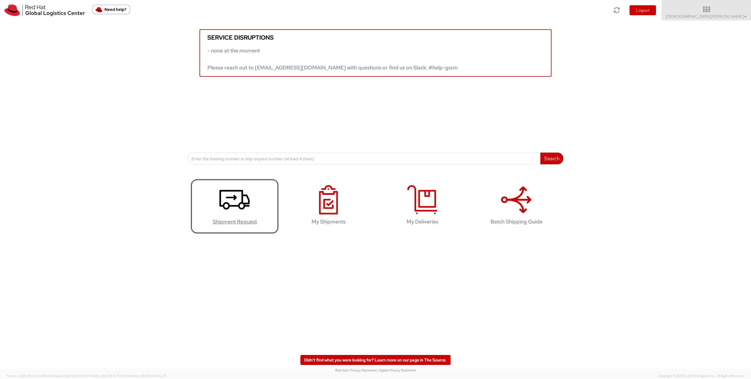
click at [240, 205] on icon at bounding box center [234, 199] width 30 height 29
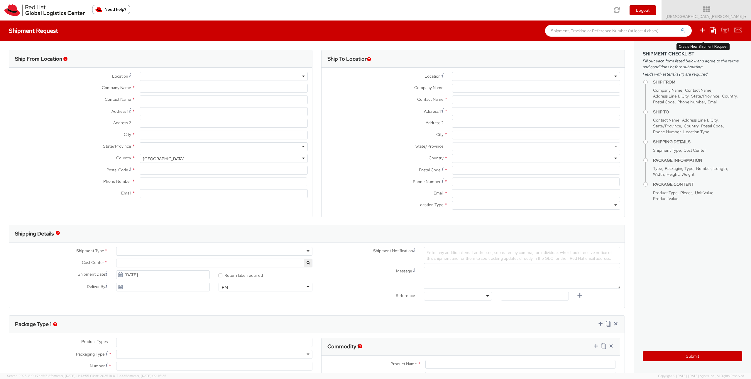
select select "857"
select select
click at [713, 31] on icon at bounding box center [712, 30] width 6 height 7
type input "Red Hat GmbH"
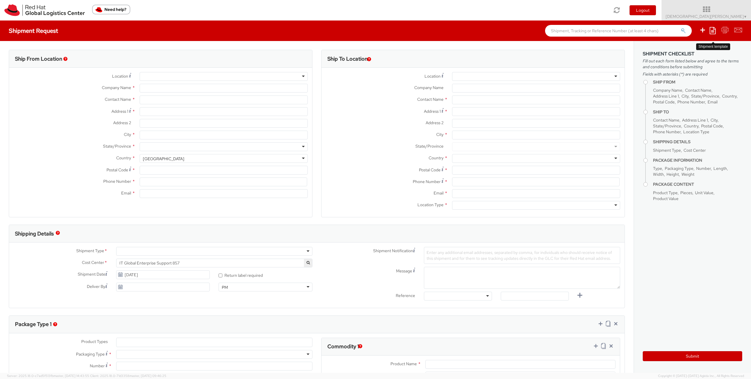
type input "[DEMOGRAPHIC_DATA][PERSON_NAME]"
type input "[PERSON_NAME]-Ring 12"
type input "Technopark II"
type input "[GEOGRAPHIC_DATA]"
type input "85630"
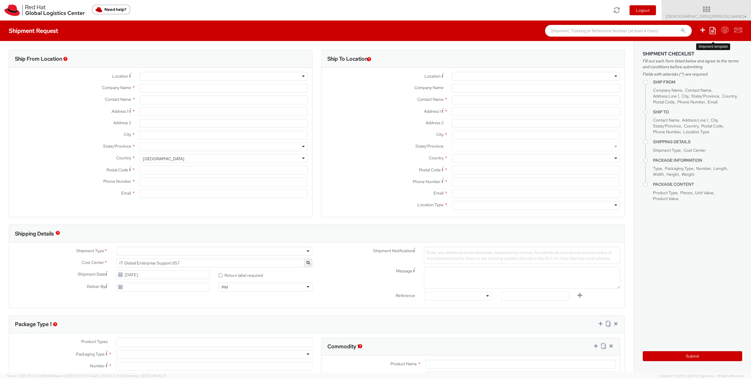
type input "4989205071060"
type input "[EMAIL_ADDRESS][DOMAIN_NAME]"
select select "CM"
select select "KGS"
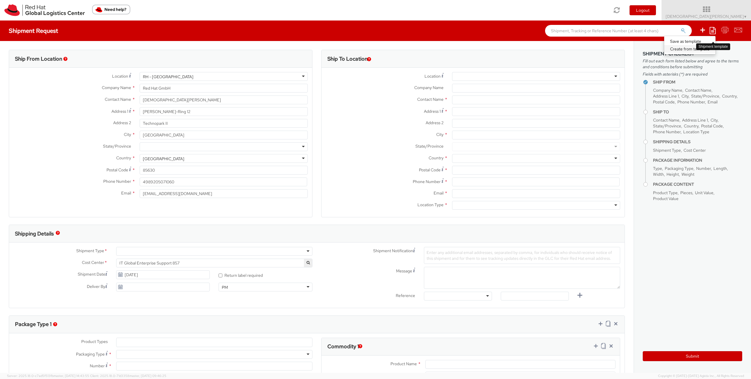
click at [682, 49] on link "Create from template" at bounding box center [689, 49] width 51 height 8
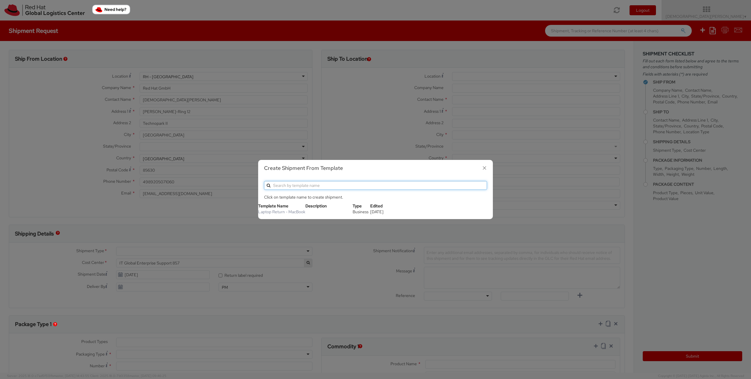
click at [339, 187] on input "text" at bounding box center [375, 185] width 223 height 9
click at [360, 210] on span "Business" at bounding box center [360, 211] width 16 height 5
click at [283, 211] on link "Laptop Return - MacBook" at bounding box center [281, 211] width 47 height 5
type input "Red Hat Czech s.r.o."
type input "Red Hat IT - Endpoint Systems"
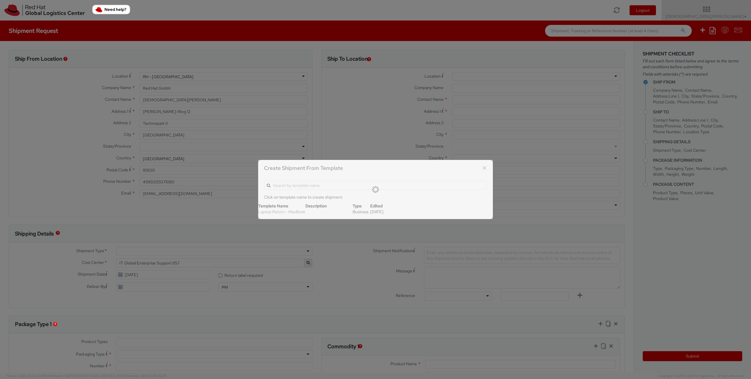
type input "Purkynova 647/111"
type input "[GEOGRAPHIC_DATA]"
type input "621 00"
type input "420 532 294 555"
type input "[EMAIL_ADDRESS][DOMAIN_NAME]"
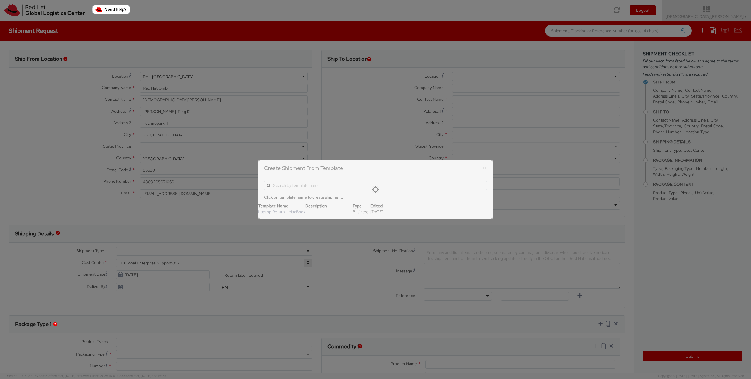
select select
type input "1"
type input "50"
type input "10"
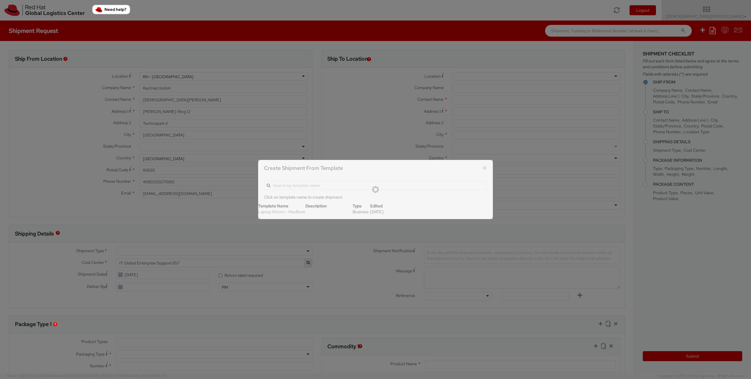
type input "3"
type input "Apple MacBook"
select select
type input "500.00"
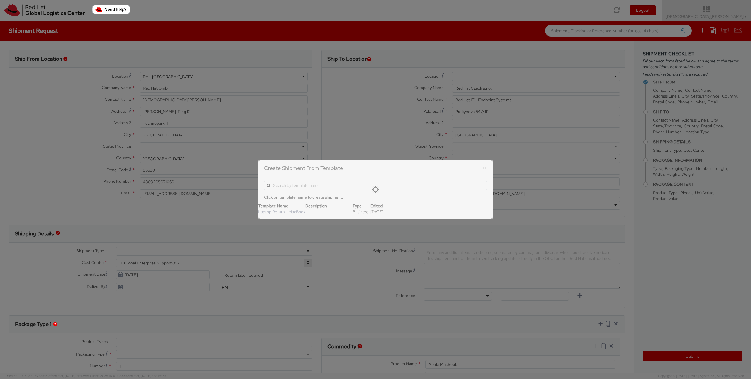
select select "850"
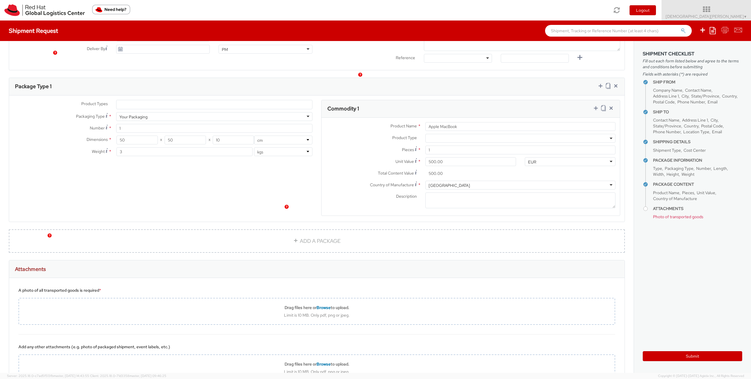
scroll to position [287, 0]
